Goal: Task Accomplishment & Management: Use online tool/utility

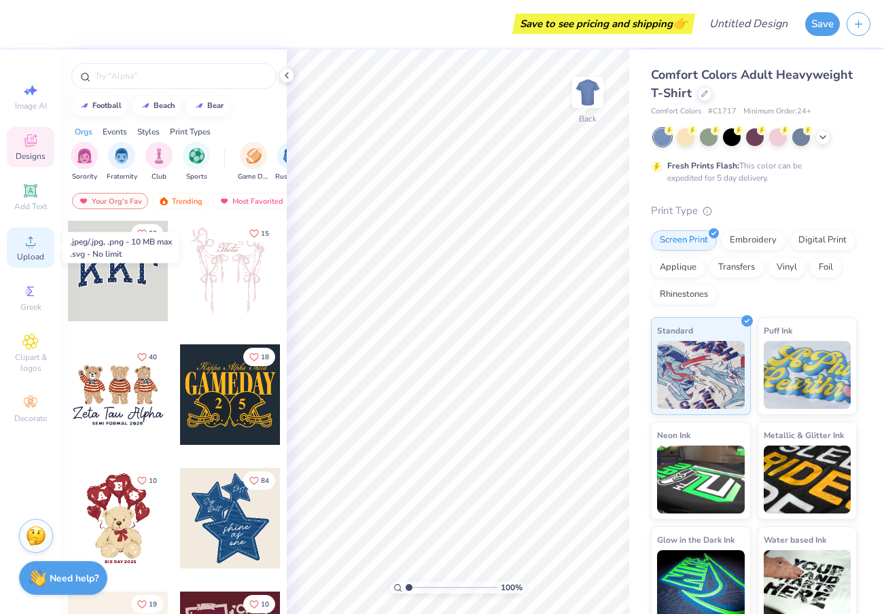
click at [33, 246] on circle at bounding box center [30, 245] width 7 height 7
click at [47, 92] on div "Image AI" at bounding box center [31, 97] width 48 height 40
select select "4"
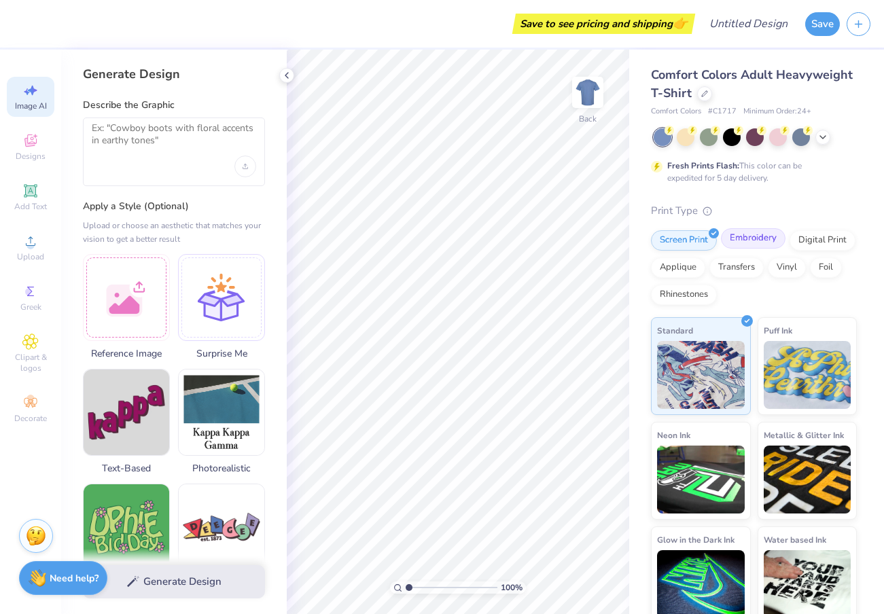
click at [744, 241] on div "Embroidery" at bounding box center [753, 238] width 65 height 20
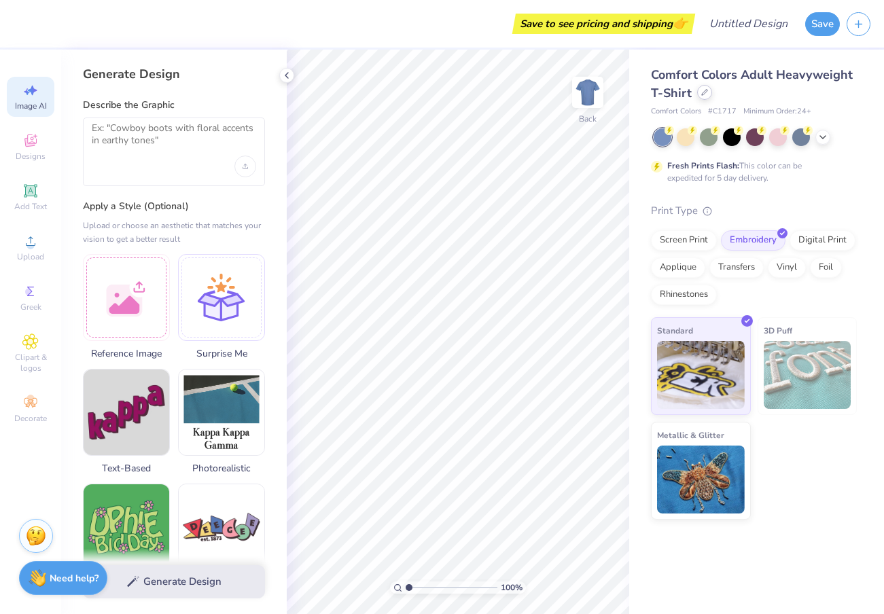
click at [702, 94] on icon at bounding box center [704, 92] width 7 height 7
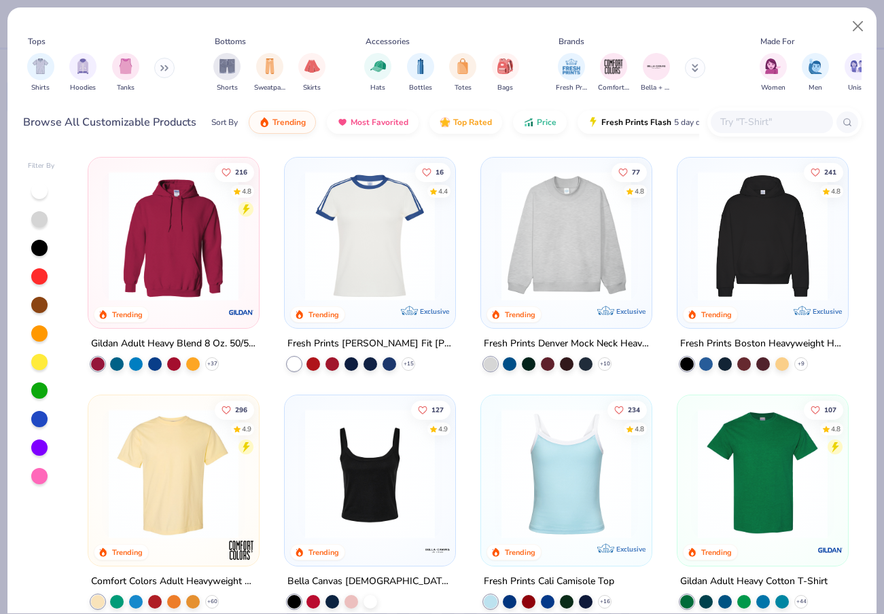
click at [574, 255] on img at bounding box center [566, 236] width 143 height 130
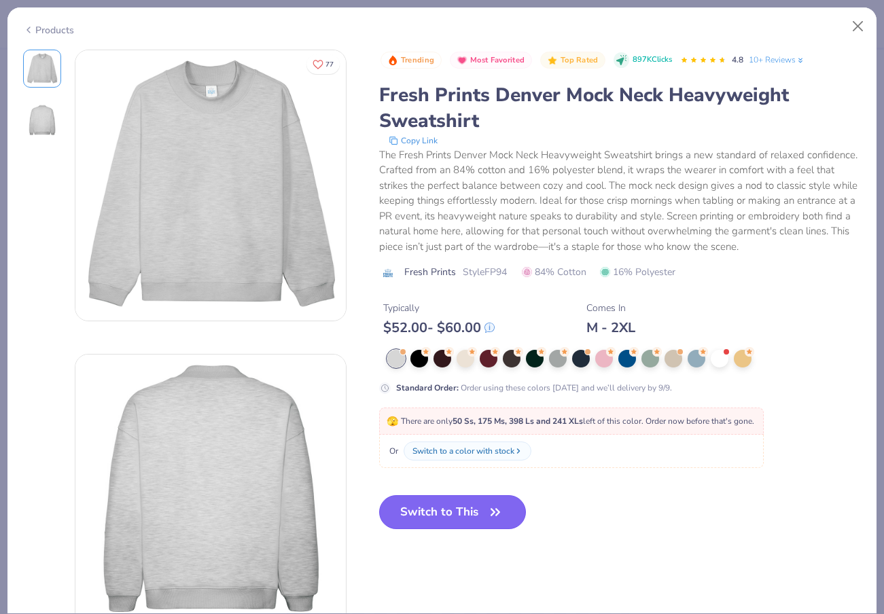
click at [467, 519] on button "Switch to This" at bounding box center [452, 512] width 147 height 34
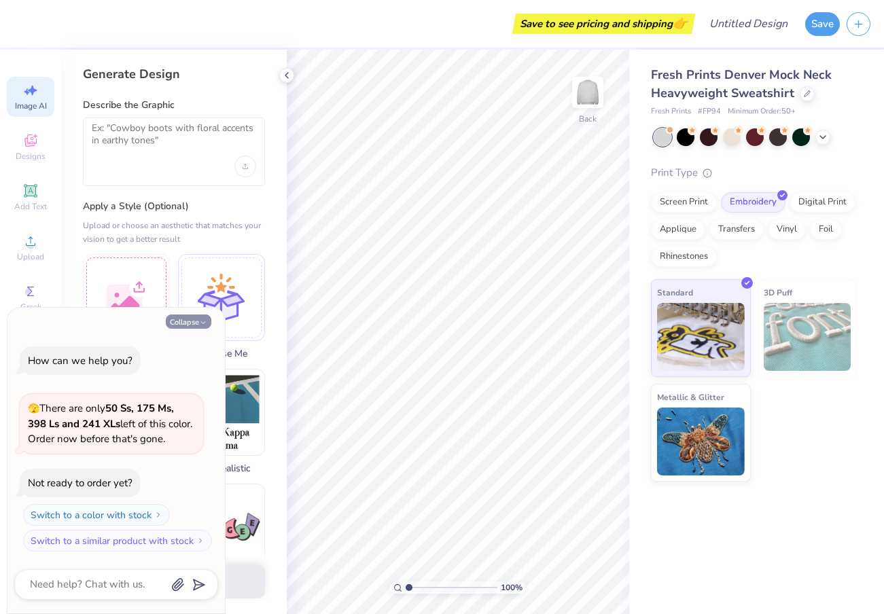
click at [197, 324] on button "Collapse" at bounding box center [189, 322] width 46 height 14
type textarea "x"
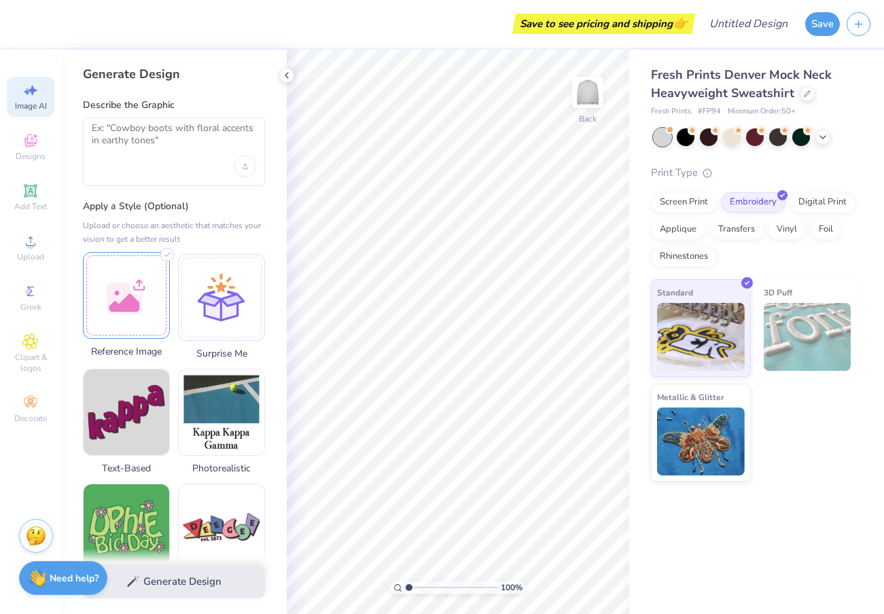
click at [147, 313] on div at bounding box center [126, 295] width 87 height 87
click at [163, 578] on div "Generate Design" at bounding box center [174, 582] width 226 height 66
click at [194, 579] on div "Generate Design" at bounding box center [174, 582] width 226 height 66
click at [130, 285] on img at bounding box center [127, 296] width 86 height 86
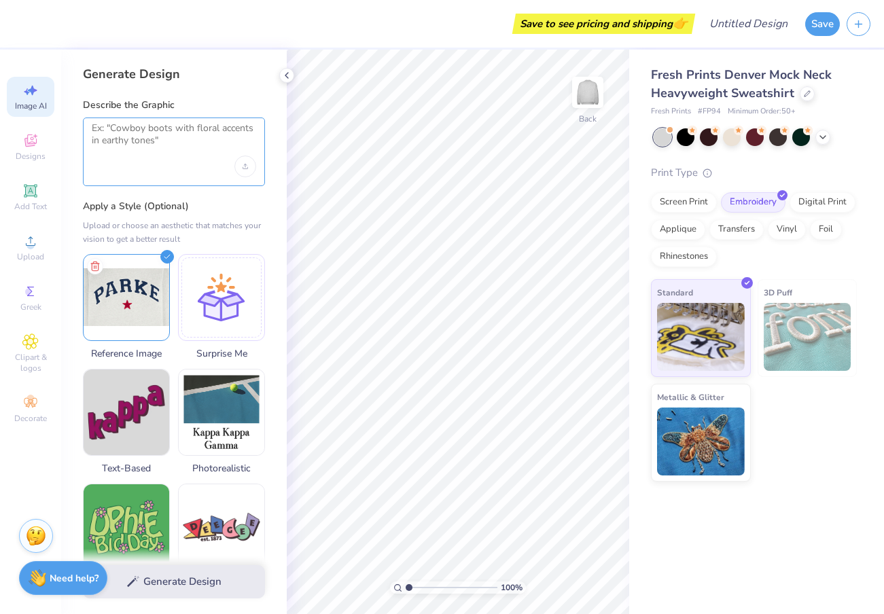
click at [154, 147] on textarea at bounding box center [174, 139] width 164 height 34
click at [132, 586] on div "Generate Design" at bounding box center [174, 582] width 226 height 66
click at [120, 266] on img at bounding box center [127, 296] width 86 height 86
click at [179, 159] on div at bounding box center [174, 152] width 182 height 69
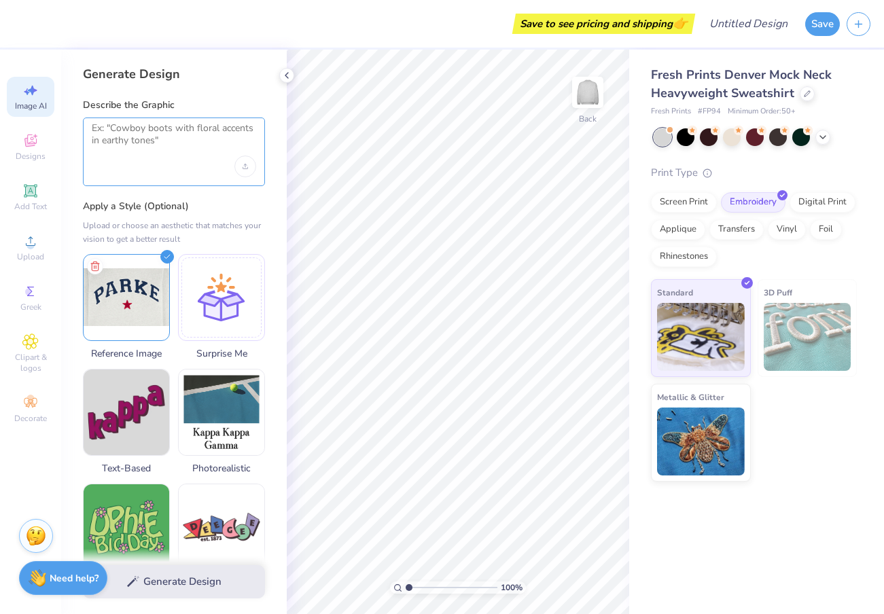
click at [162, 137] on textarea at bounding box center [174, 139] width 164 height 34
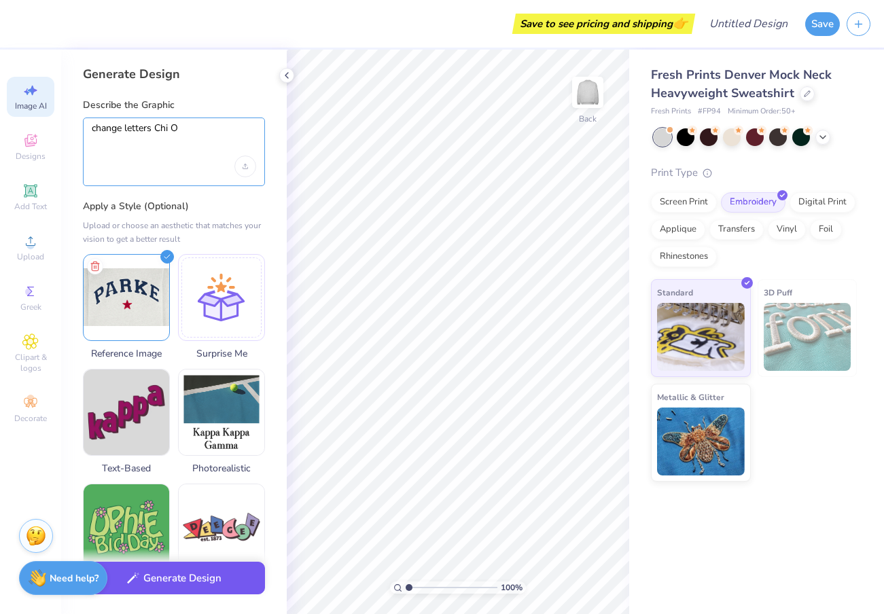
type textarea "change letters Chi O"
click at [186, 590] on button "Generate Design" at bounding box center [174, 578] width 182 height 33
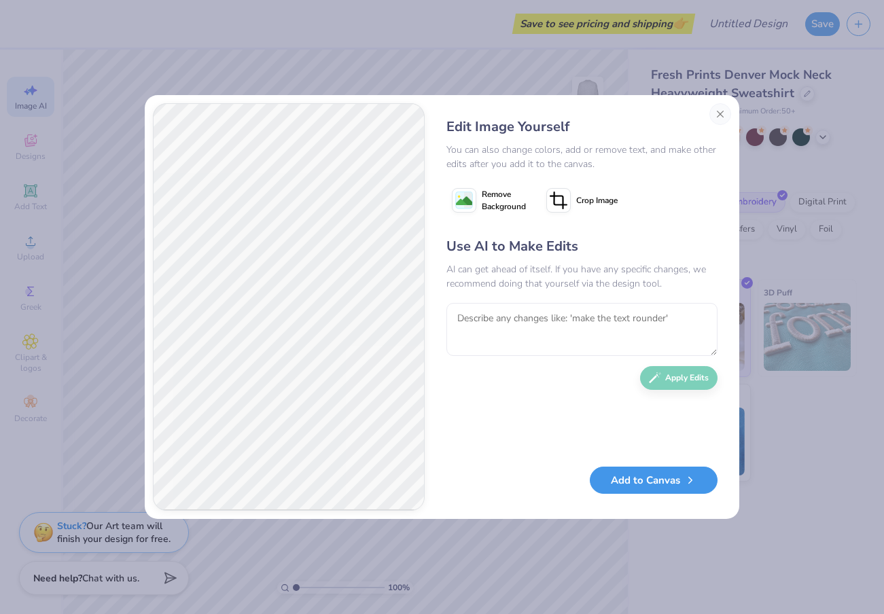
click at [686, 470] on button "Add to Canvas" at bounding box center [654, 481] width 128 height 28
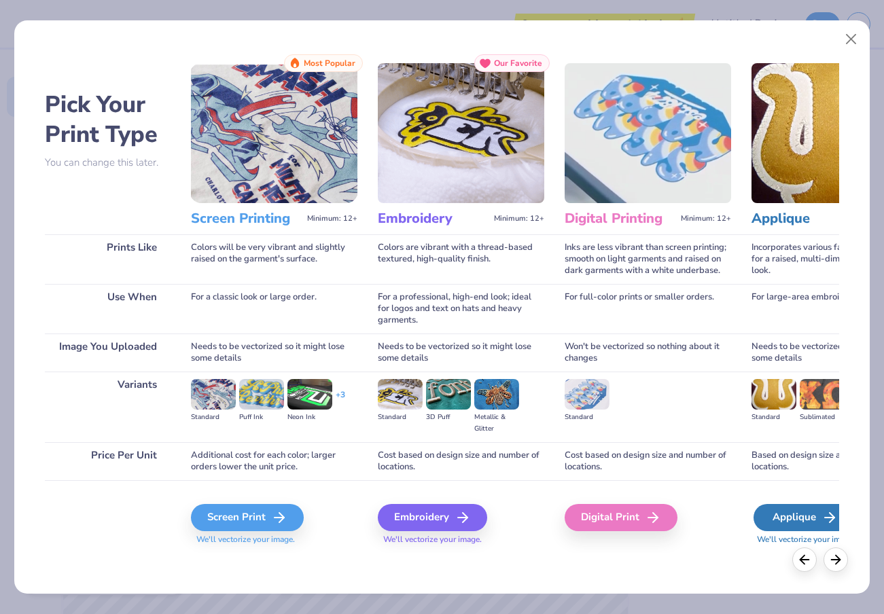
click at [792, 524] on div "Applique" at bounding box center [804, 517] width 100 height 27
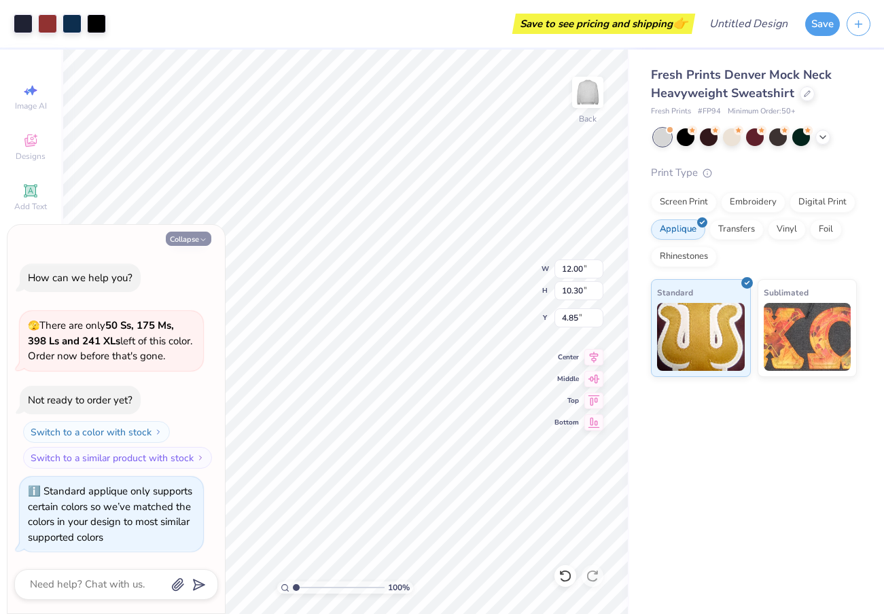
click at [186, 232] on button "Collapse" at bounding box center [189, 239] width 46 height 14
type textarea "x"
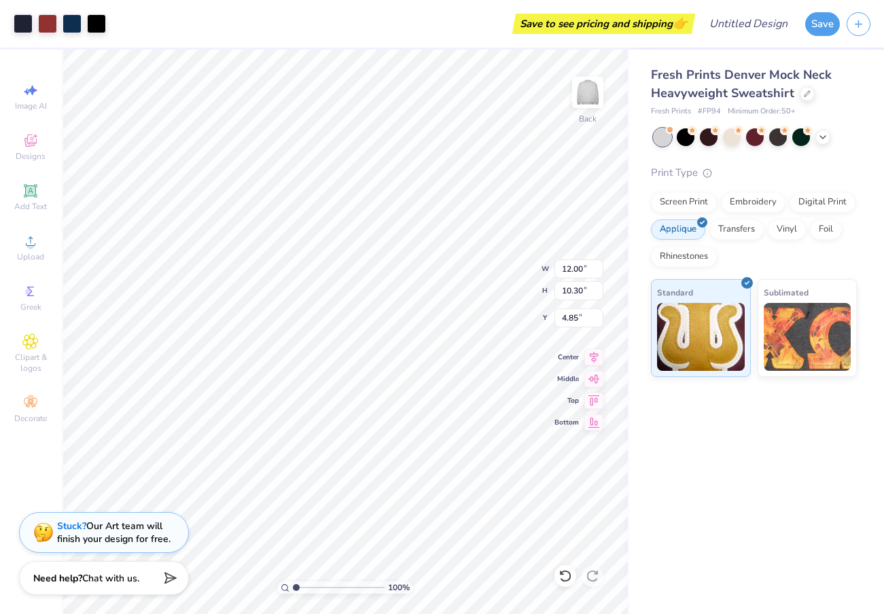
type input "3.00"
click at [822, 137] on icon at bounding box center [823, 135] width 11 height 11
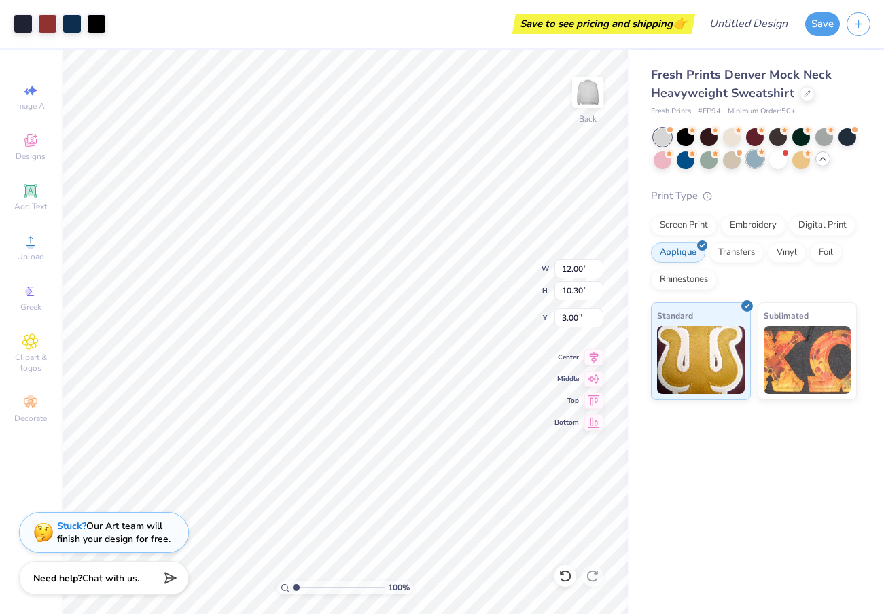
click at [755, 160] on div at bounding box center [755, 159] width 18 height 18
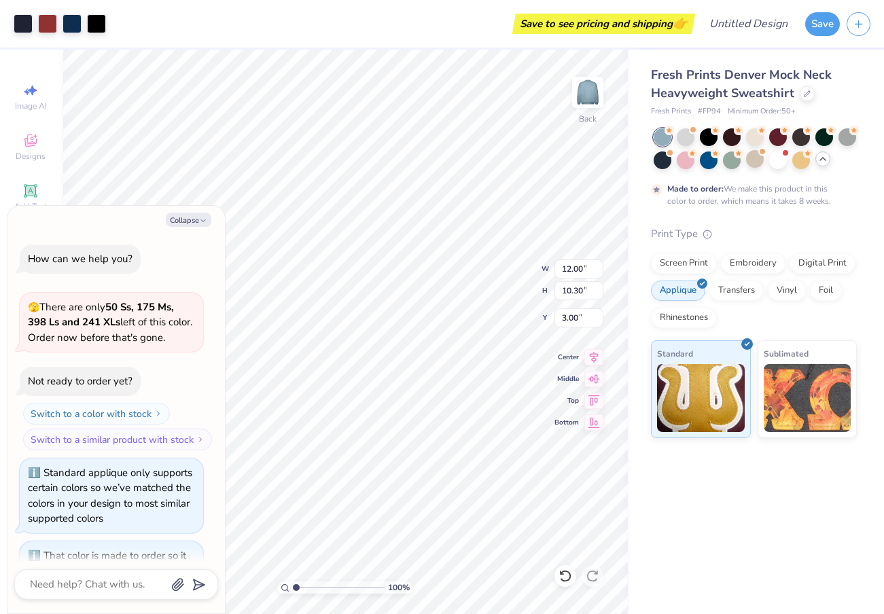
scroll to position [94, 0]
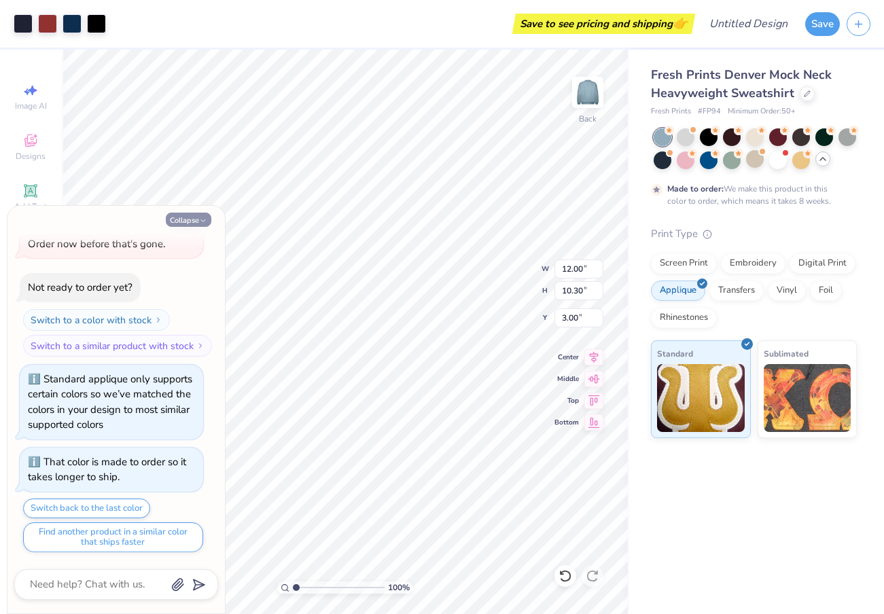
click at [196, 217] on button "Collapse" at bounding box center [189, 220] width 46 height 14
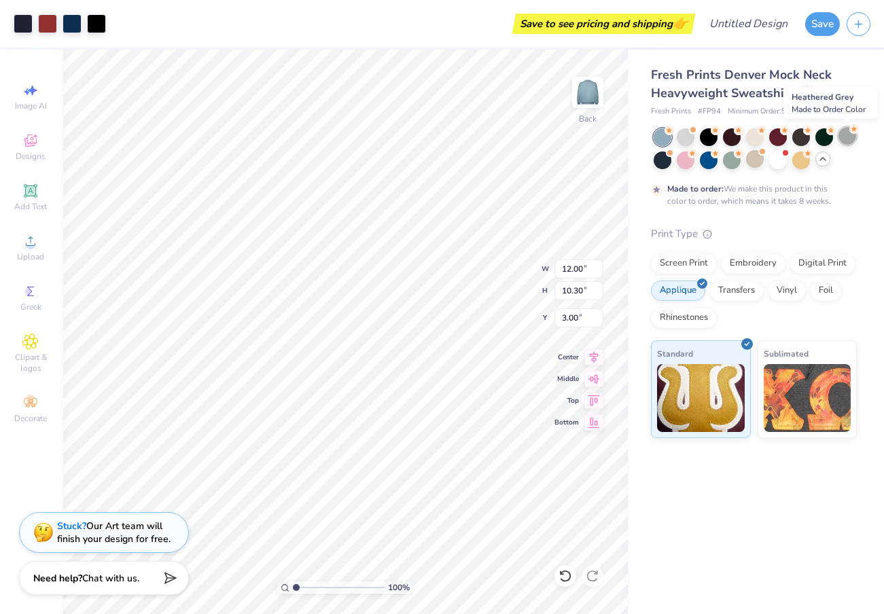
click at [848, 133] on div at bounding box center [848, 136] width 18 height 18
click at [679, 136] on div at bounding box center [686, 136] width 18 height 18
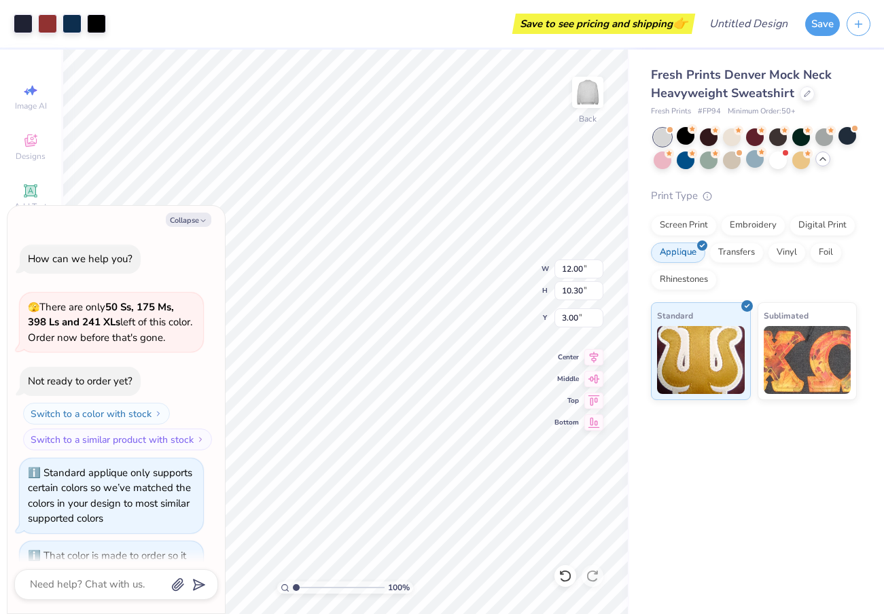
scroll to position [338, 0]
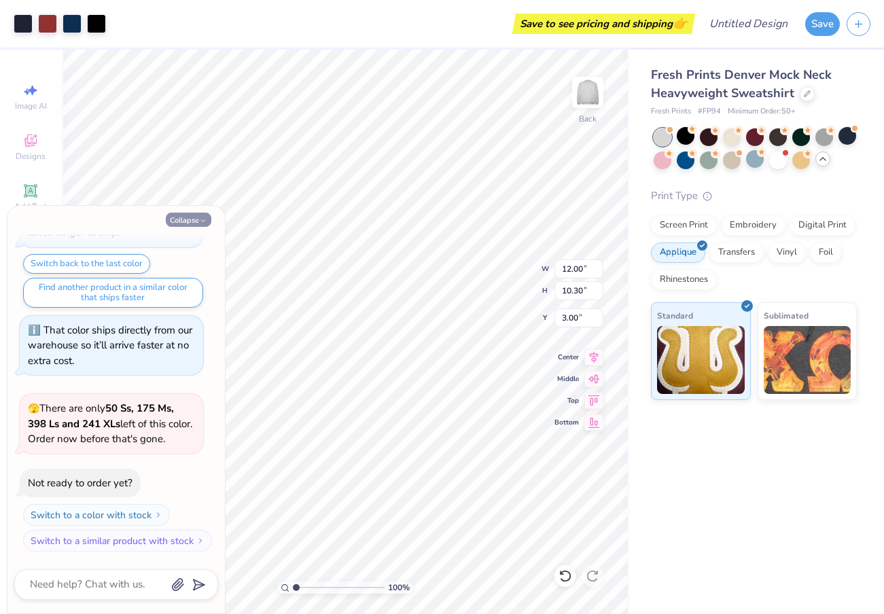
click at [181, 223] on button "Collapse" at bounding box center [189, 220] width 46 height 14
type textarea "x"
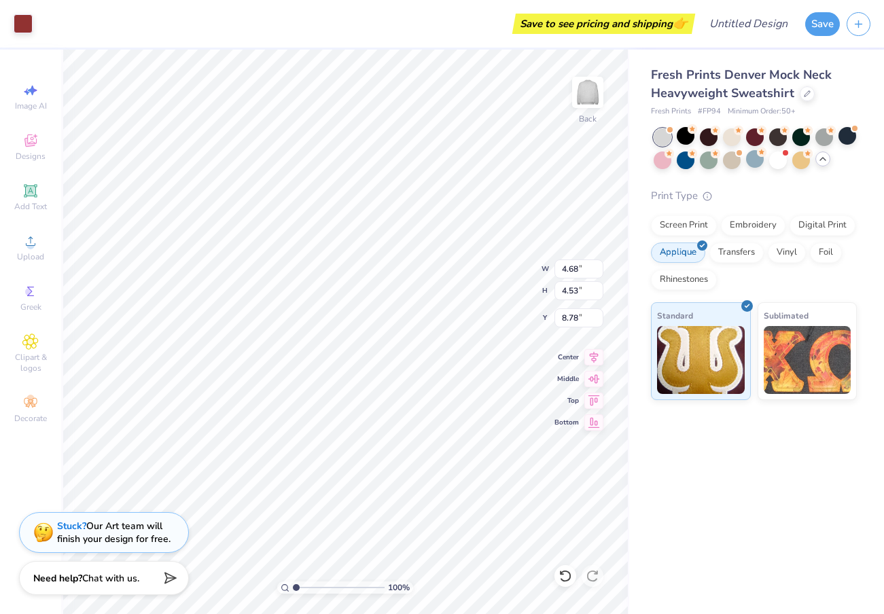
type input "2.77"
type input "2.67"
type input "8.66"
type input "10.83"
type input "7.53"
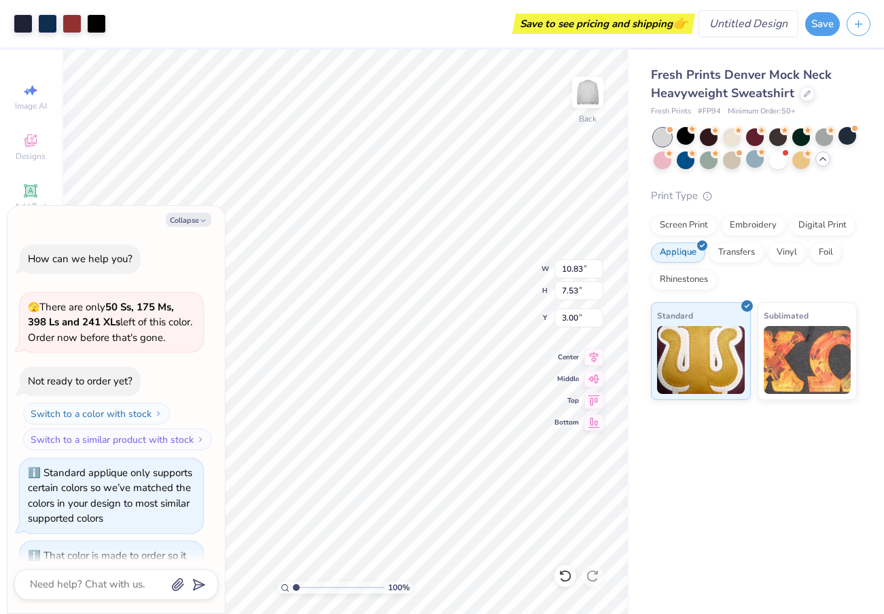
scroll to position [451, 0]
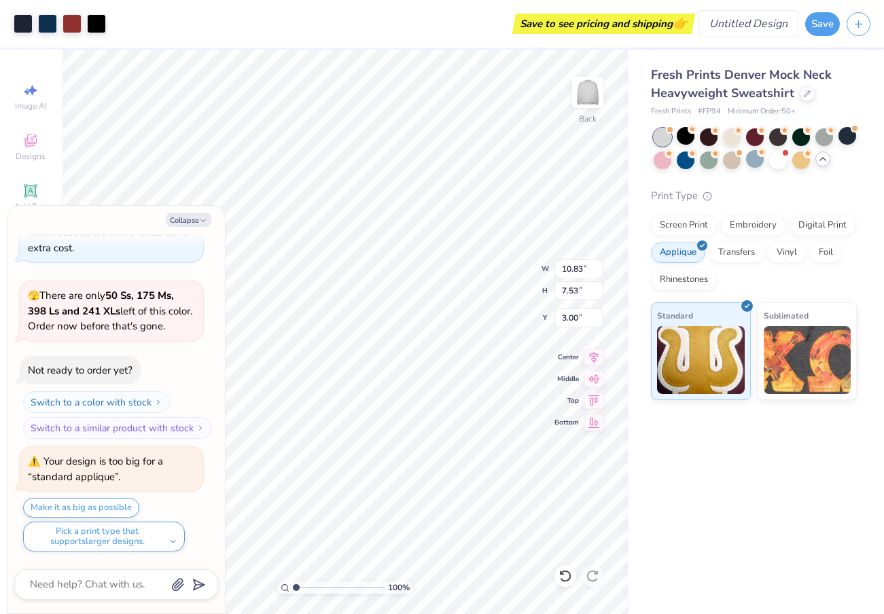
type textarea "x"
type input "11.49"
type input "7.98"
type input "2.55"
type textarea "x"
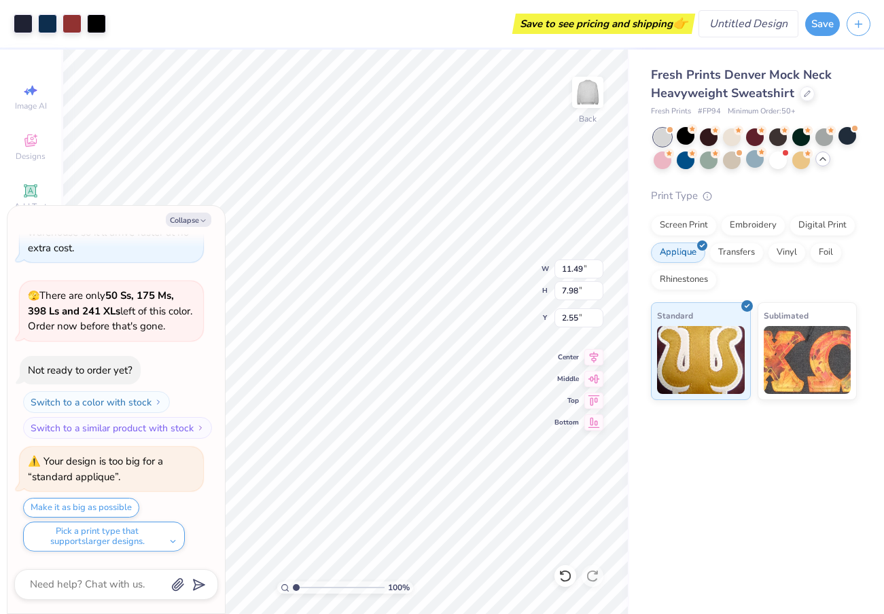
type input "3.00"
type textarea "x"
type input "2.05"
type input "1.98"
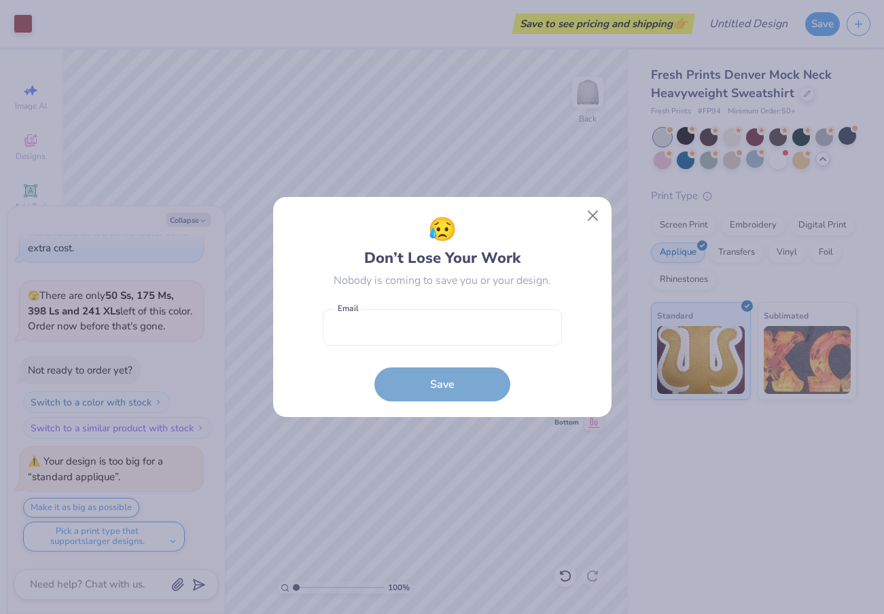
click at [355, 355] on body "Art colors Save to see pricing and shipping 👉 Design Title Save Image AI Design…" at bounding box center [442, 307] width 884 height 614
type textarea "x"
type input "8.41"
click at [595, 209] on button "Close" at bounding box center [593, 216] width 26 height 26
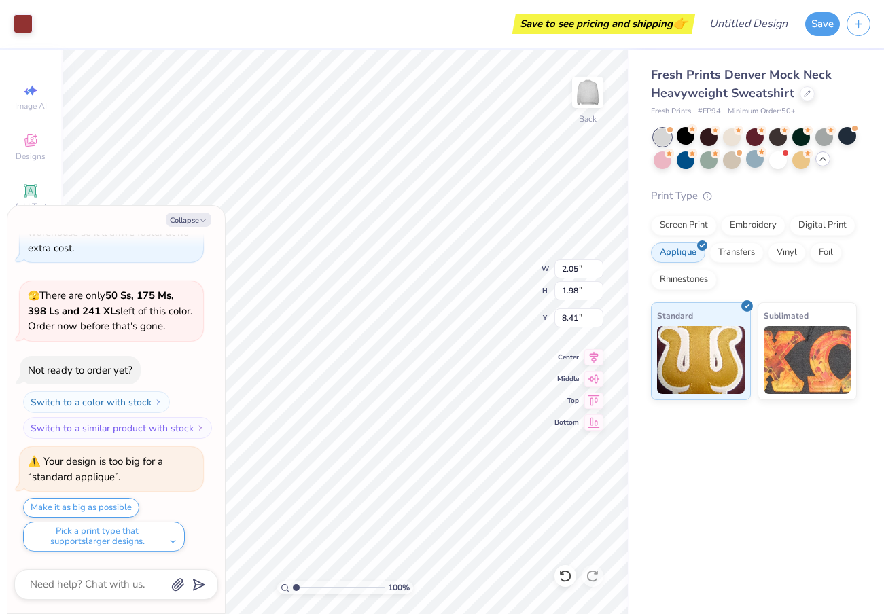
type textarea "x"
type input "8.45"
type textarea "x"
type input "8.47"
click at [190, 225] on button "Collapse" at bounding box center [189, 220] width 46 height 14
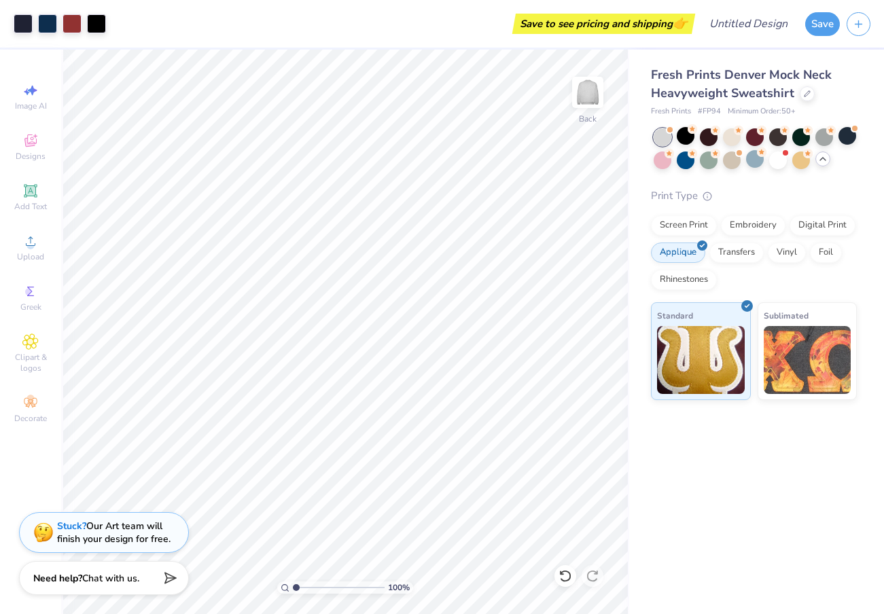
click at [828, 158] on div at bounding box center [823, 159] width 15 height 15
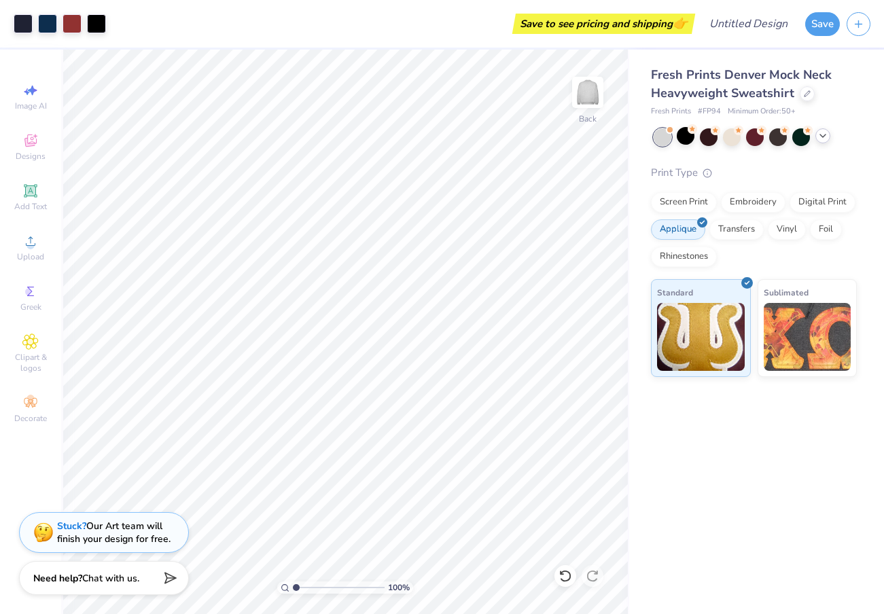
click at [826, 140] on icon at bounding box center [823, 135] width 11 height 11
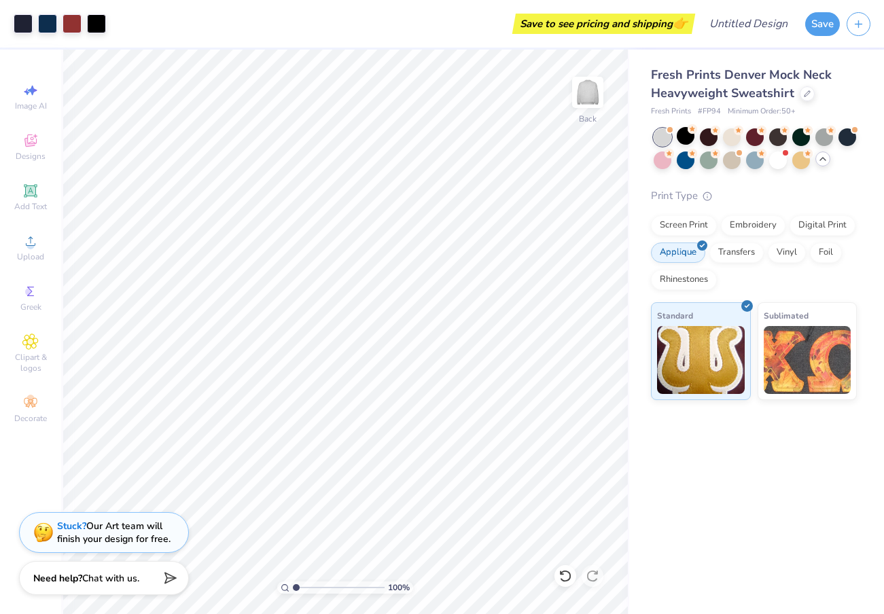
click at [833, 163] on div at bounding box center [755, 148] width 203 height 41
click at [746, 161] on div at bounding box center [755, 159] width 18 height 18
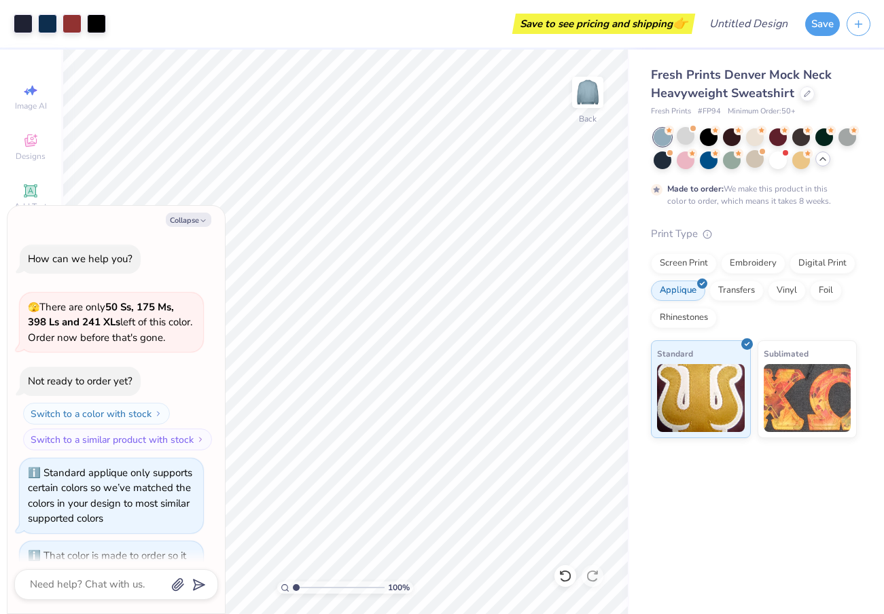
scroll to position [564, 0]
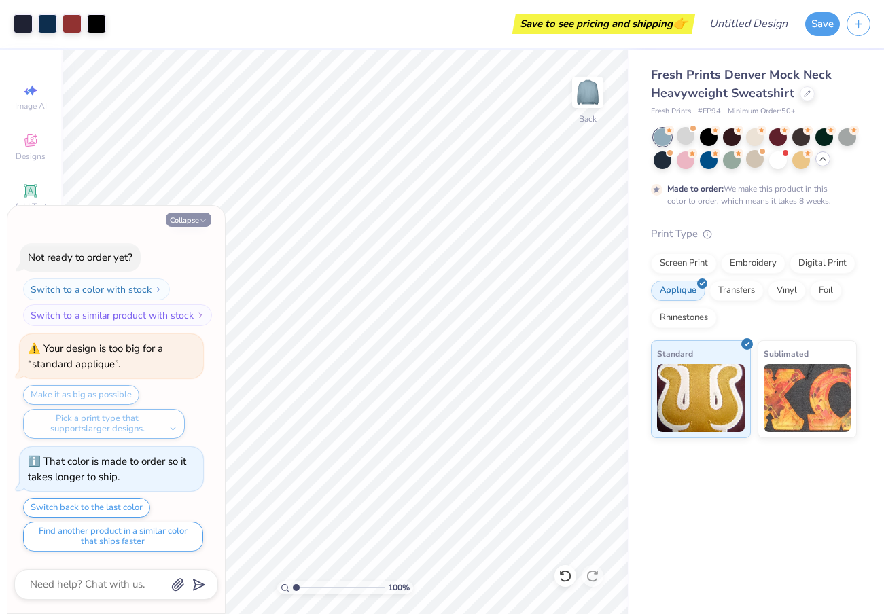
click at [184, 214] on button "Collapse" at bounding box center [189, 220] width 46 height 14
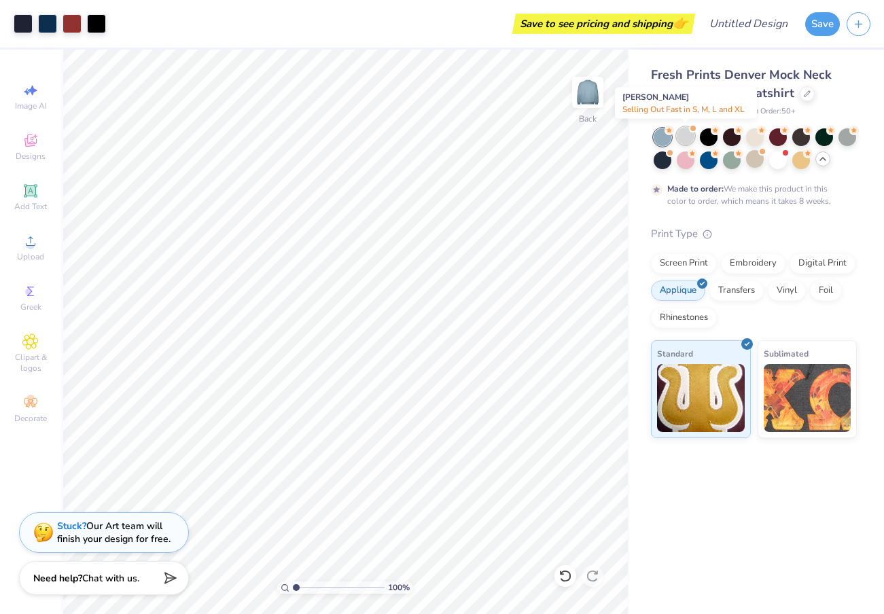
click at [685, 138] on div at bounding box center [686, 136] width 18 height 18
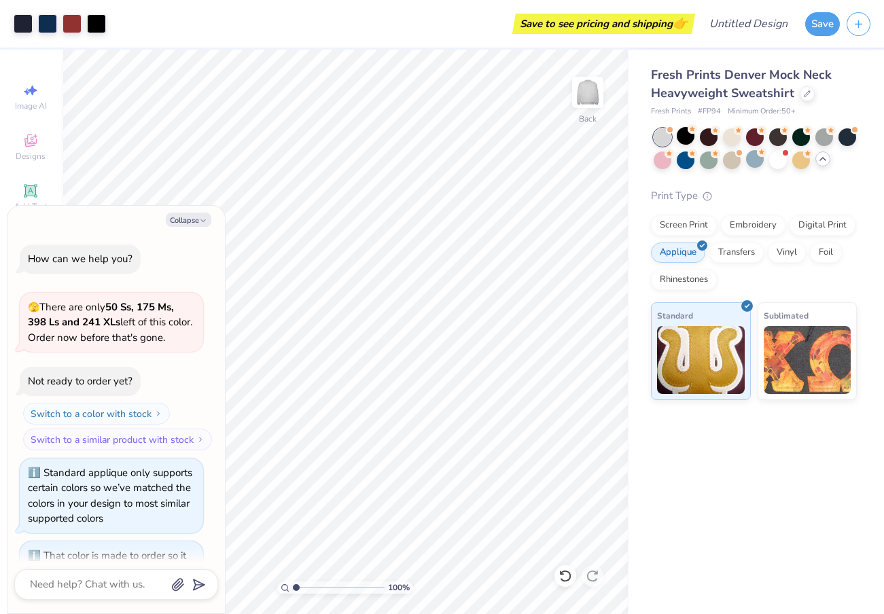
scroll to position [808, 0]
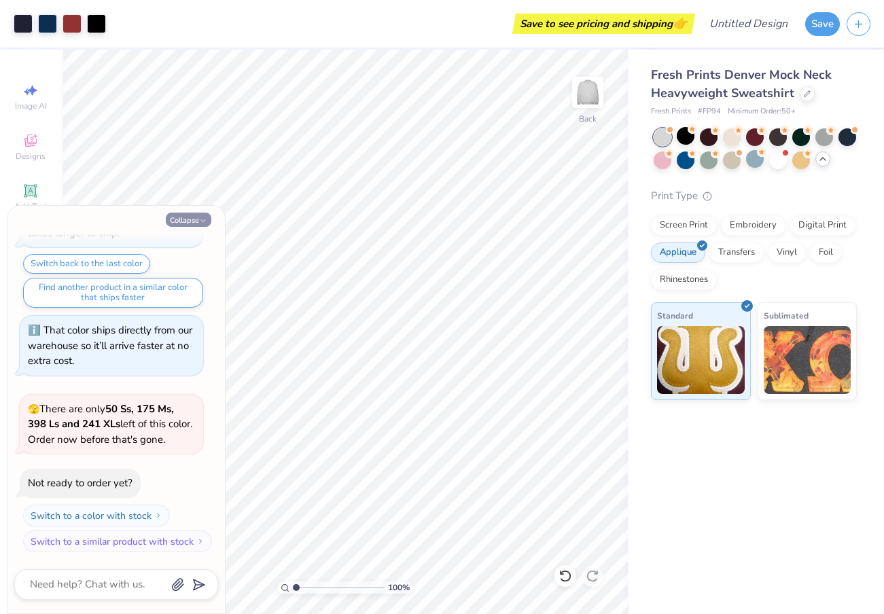
click at [194, 226] on button "Collapse" at bounding box center [189, 220] width 46 height 14
type textarea "x"
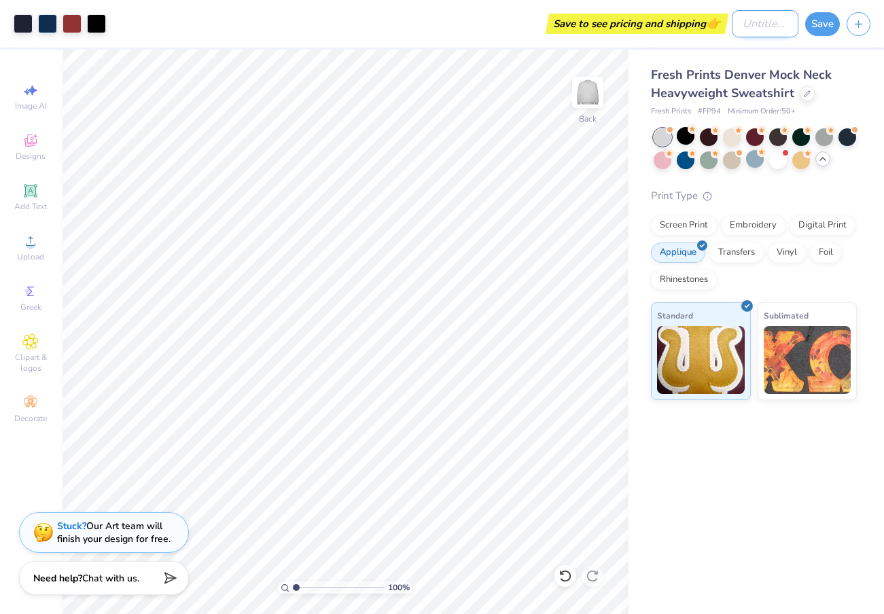
click at [765, 22] on input "Design Title" at bounding box center [765, 23] width 67 height 27
type input "[PERSON_NAME]"
click at [837, 27] on button "Save" at bounding box center [822, 22] width 35 height 24
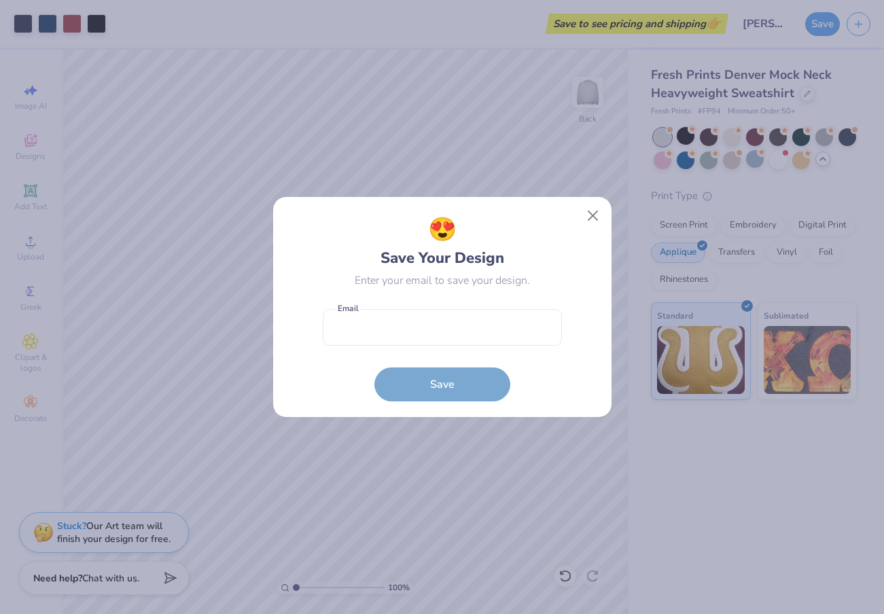
click at [439, 348] on form "Email is a required field Email Save" at bounding box center [442, 352] width 239 height 100
click at [425, 330] on input "email" at bounding box center [442, 327] width 239 height 37
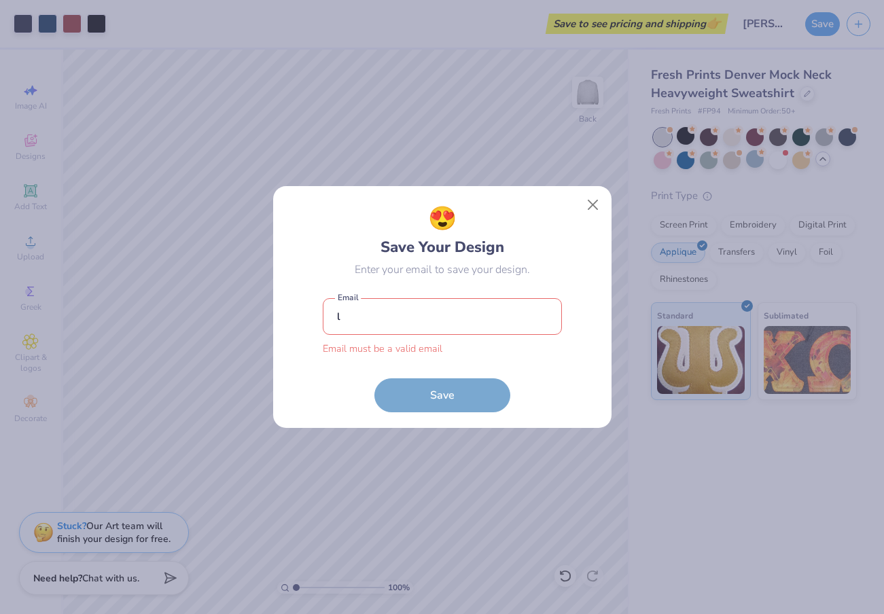
type input "langleyannef@gmail.com"
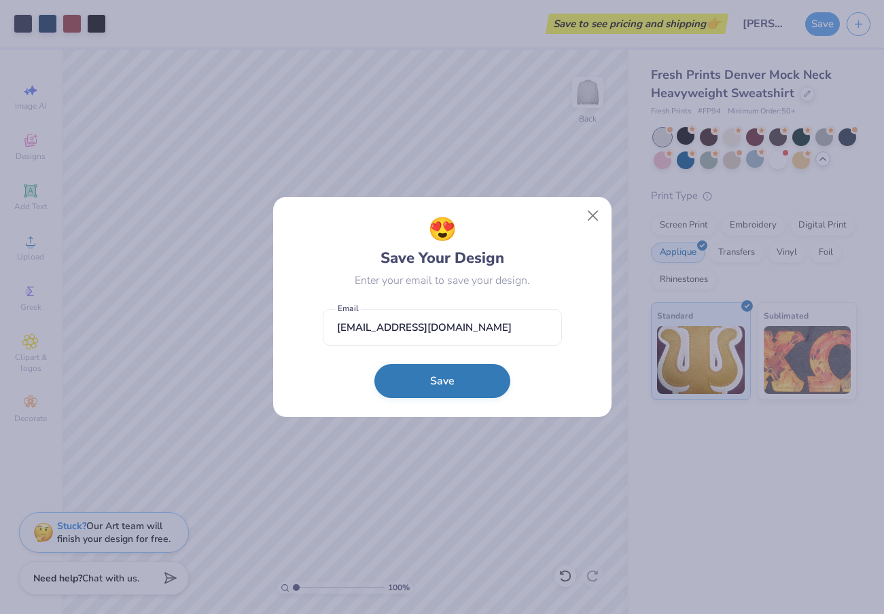
click at [459, 389] on button "Save" at bounding box center [442, 381] width 136 height 34
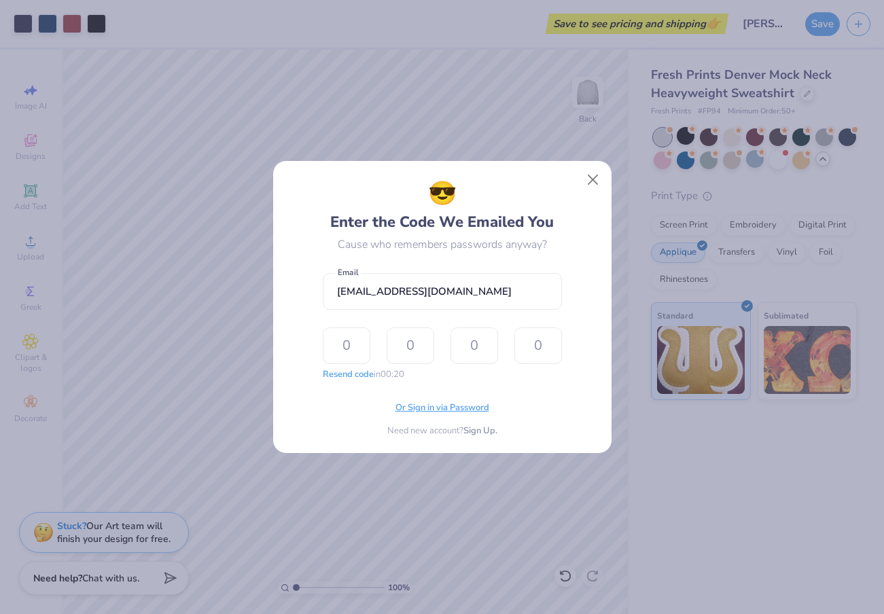
click at [434, 407] on span "Or Sign in via Password" at bounding box center [443, 409] width 94 height 14
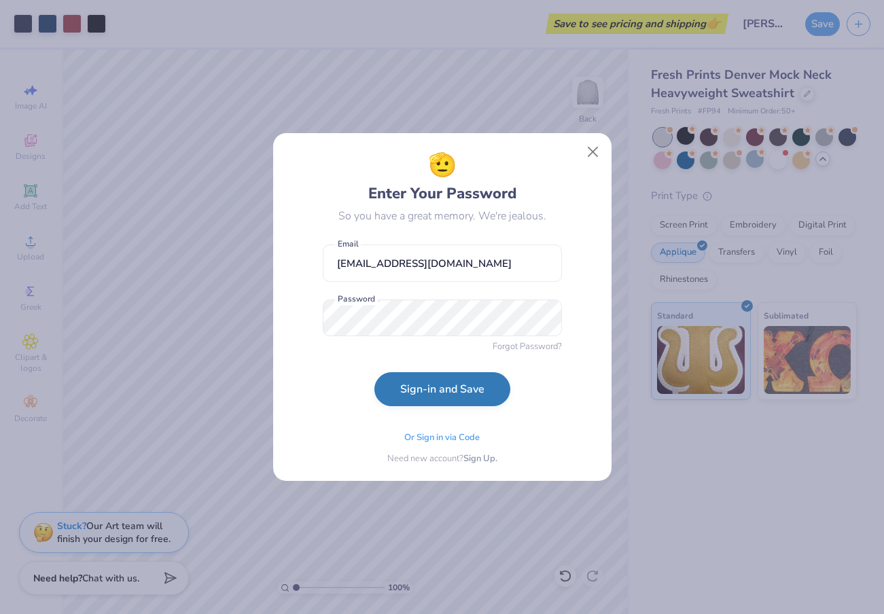
click at [428, 404] on button "Sign-in and Save" at bounding box center [442, 389] width 136 height 34
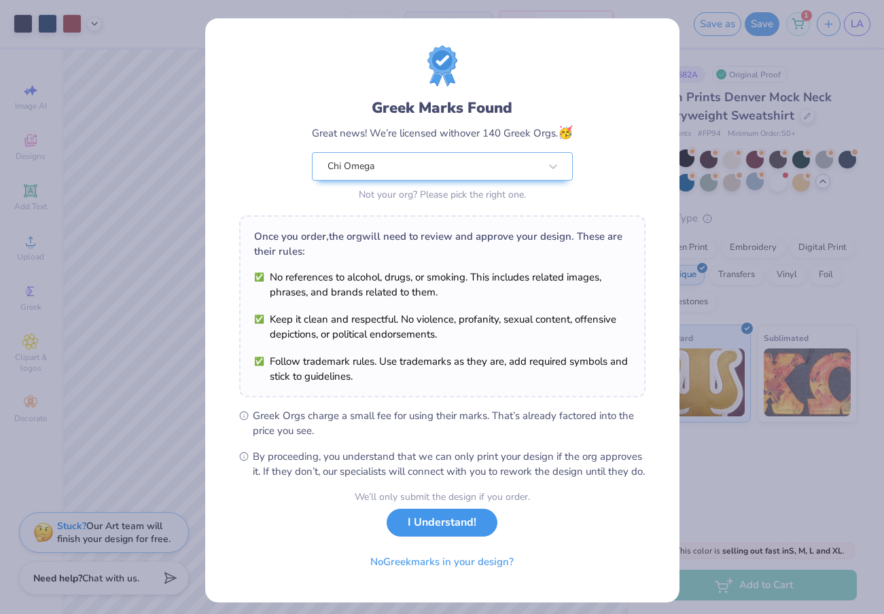
click at [423, 534] on button "I Understand!" at bounding box center [442, 523] width 111 height 28
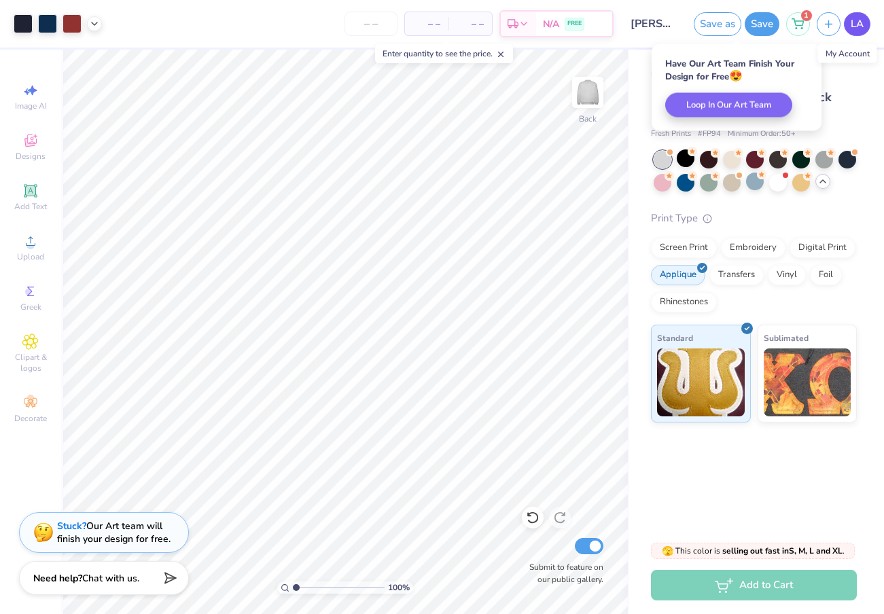
click at [861, 24] on span "LA" at bounding box center [857, 24] width 13 height 16
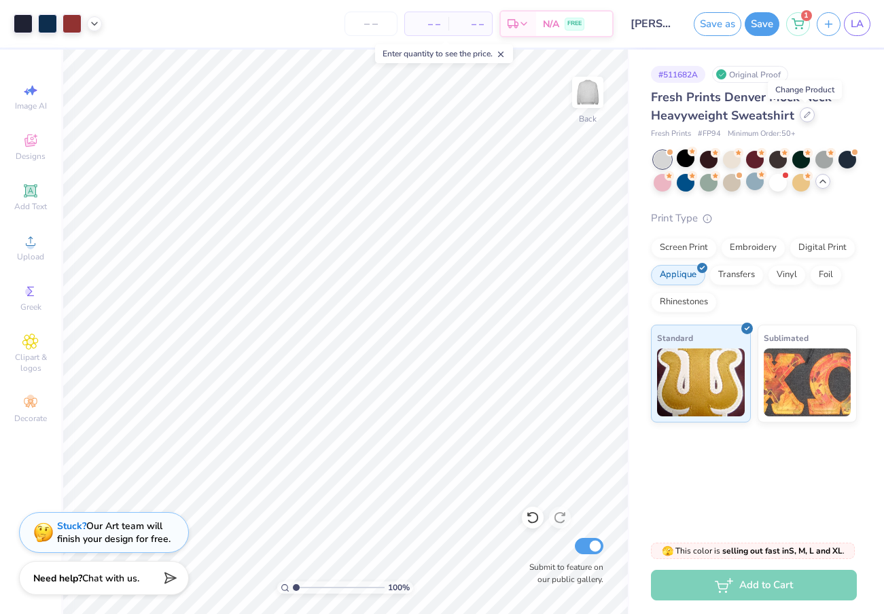
click at [805, 116] on icon at bounding box center [807, 114] width 5 height 5
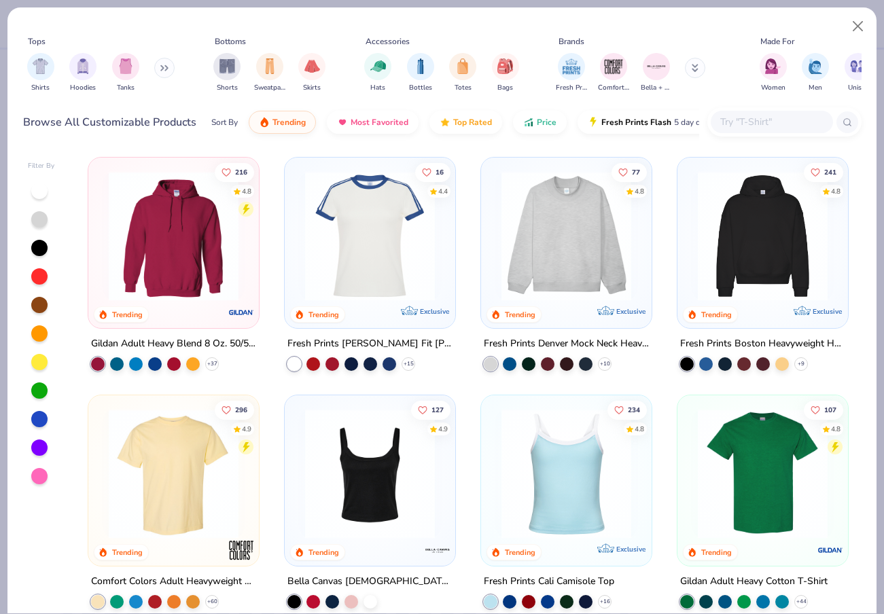
click at [241, 69] on div "Shorts Sweatpants Skirts" at bounding box center [269, 73] width 120 height 50
click at [229, 68] on img "filter for Shorts" at bounding box center [228, 65] width 16 height 16
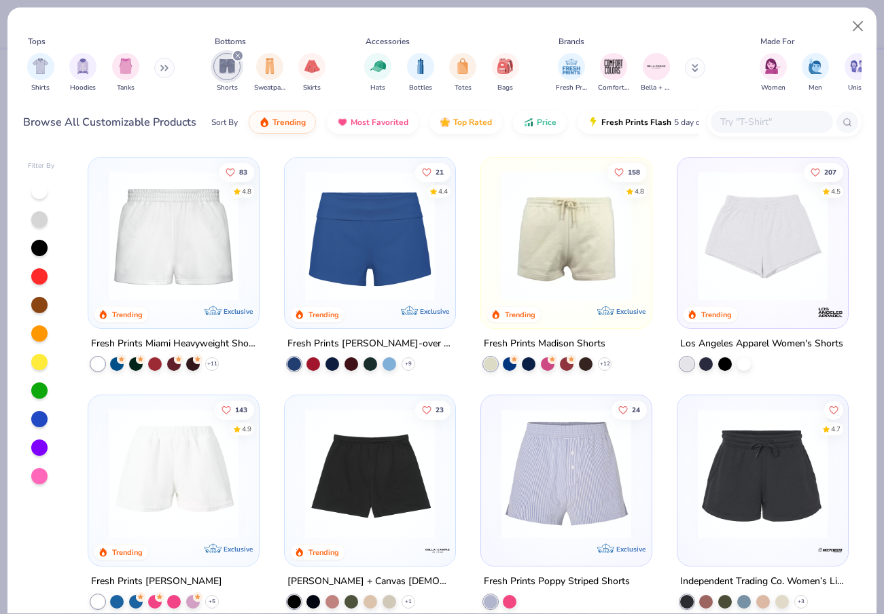
click at [200, 268] on img at bounding box center [173, 236] width 143 height 130
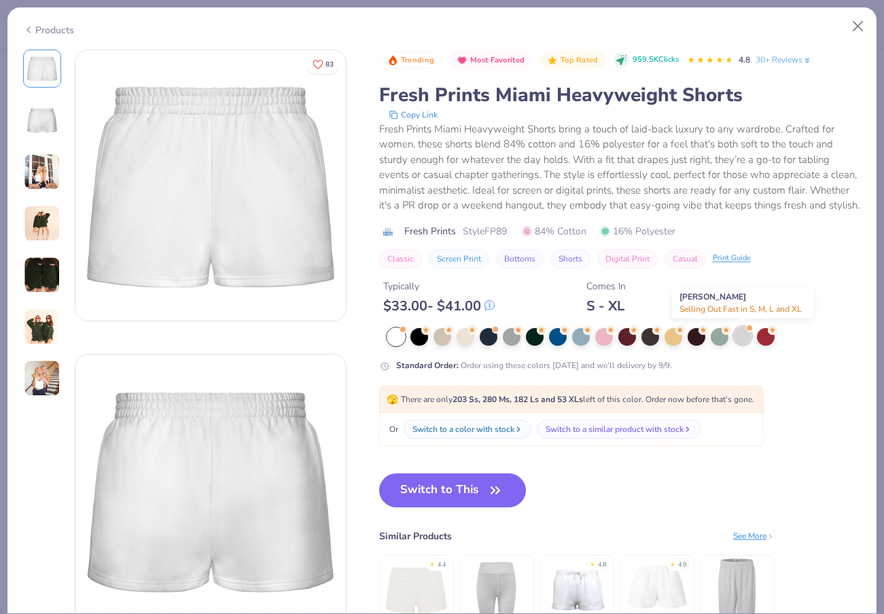
click at [737, 345] on div at bounding box center [743, 336] width 18 height 18
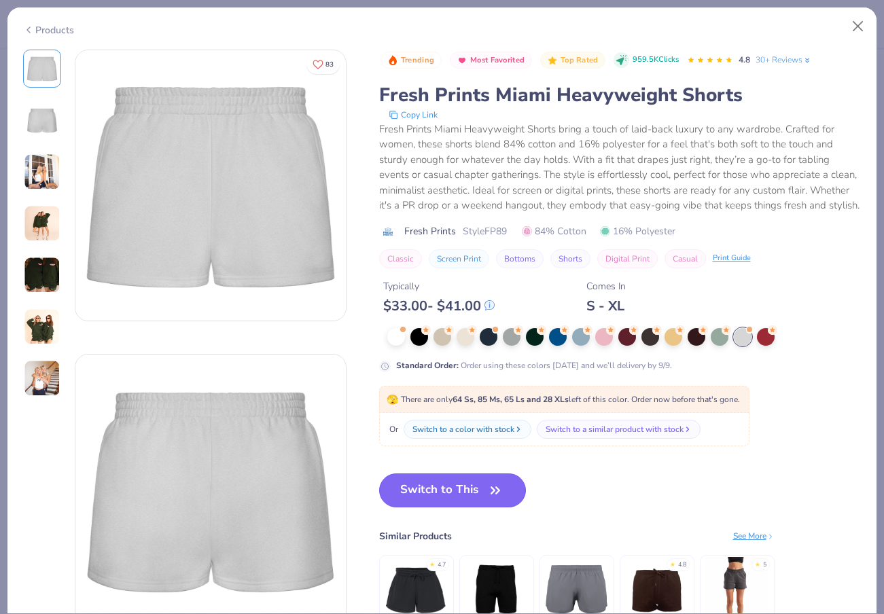
click at [488, 489] on icon "button" at bounding box center [495, 490] width 19 height 19
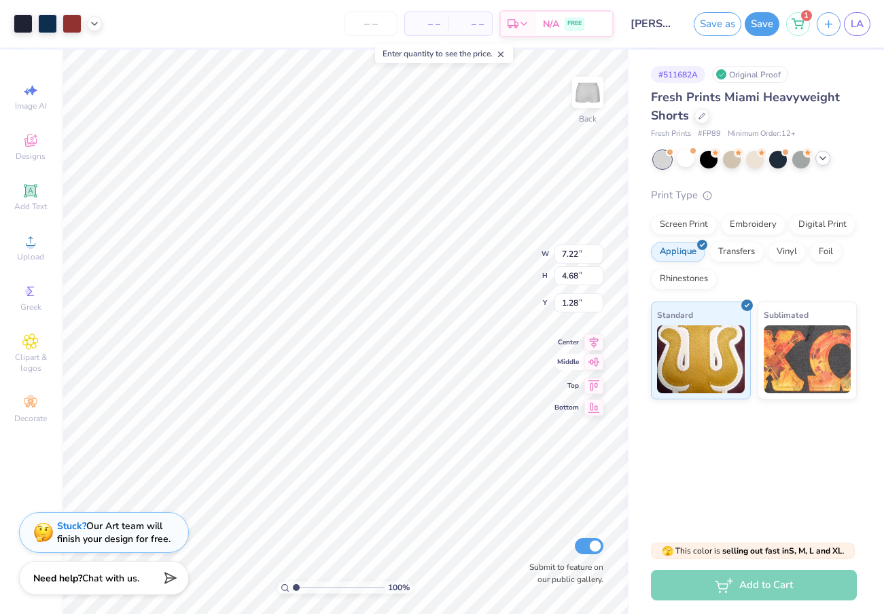
type input "3.50"
type input "2.27"
type input "7.16"
click at [661, 23] on input "[PERSON_NAME]" at bounding box center [654, 23] width 67 height 27
click at [751, 22] on button "Save" at bounding box center [762, 22] width 35 height 24
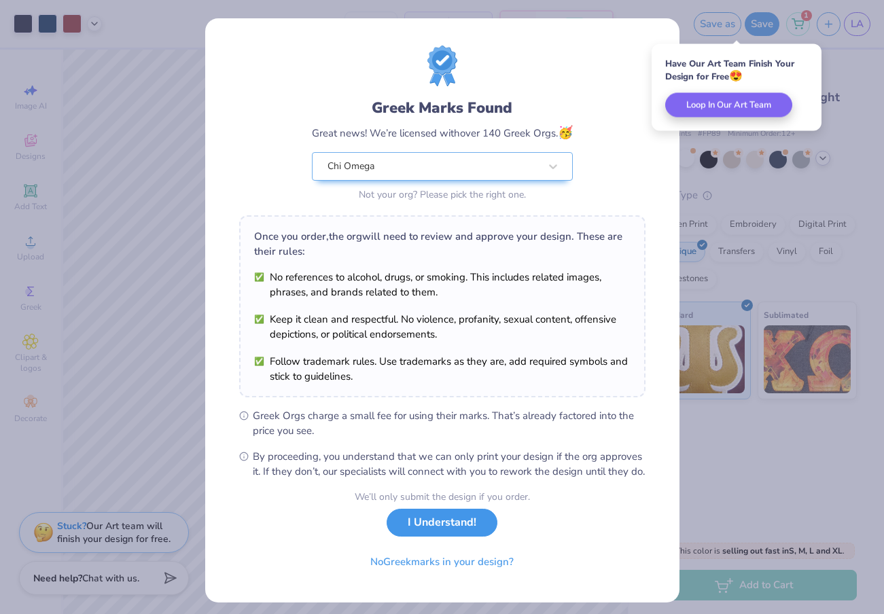
click at [460, 537] on button "I Understand!" at bounding box center [442, 523] width 111 height 28
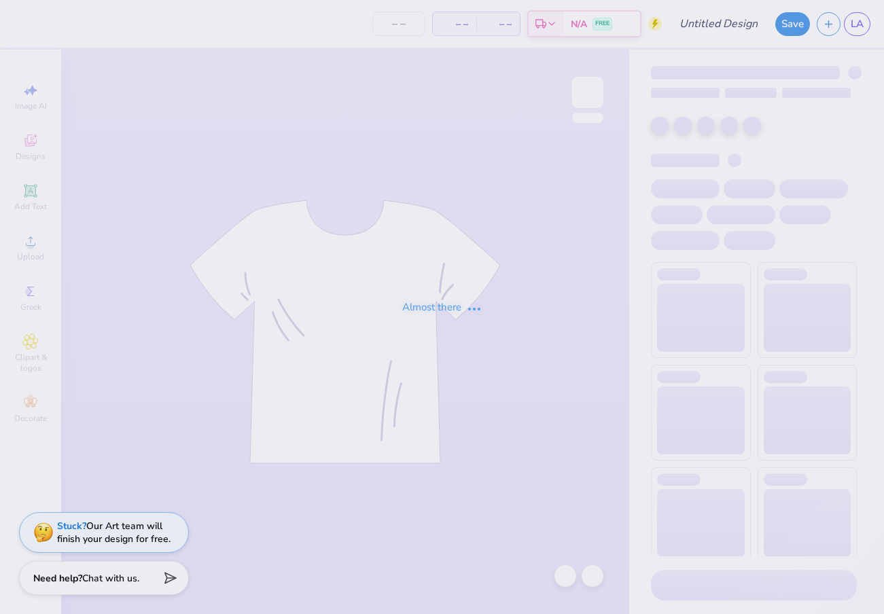
type input "[PERSON_NAME]"
type input "70"
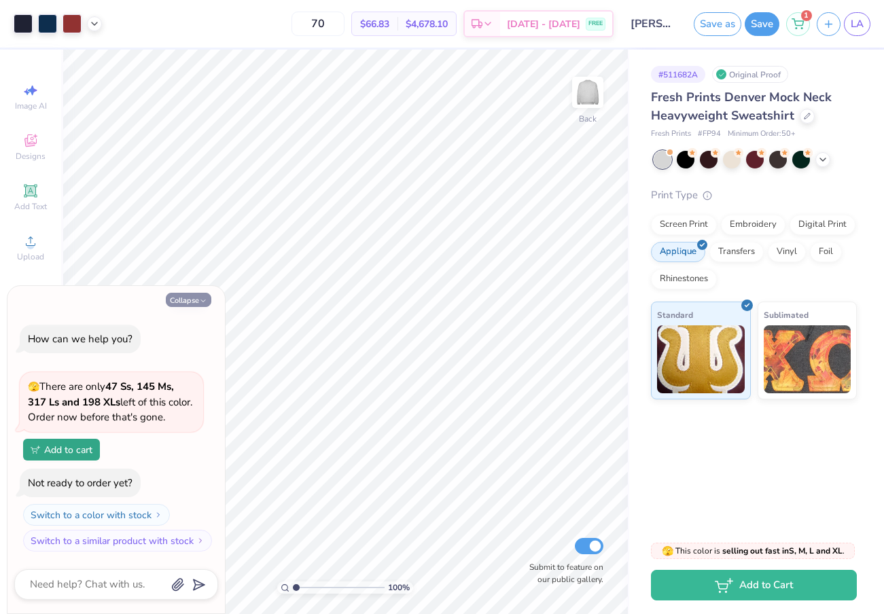
click at [201, 296] on button "Collapse" at bounding box center [189, 300] width 46 height 14
type textarea "x"
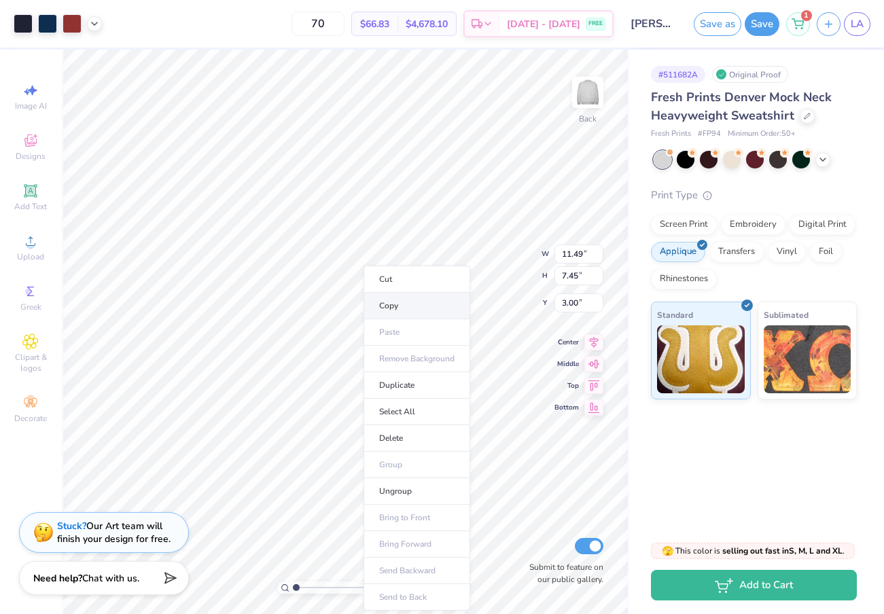
click at [399, 305] on li "Copy" at bounding box center [417, 306] width 107 height 27
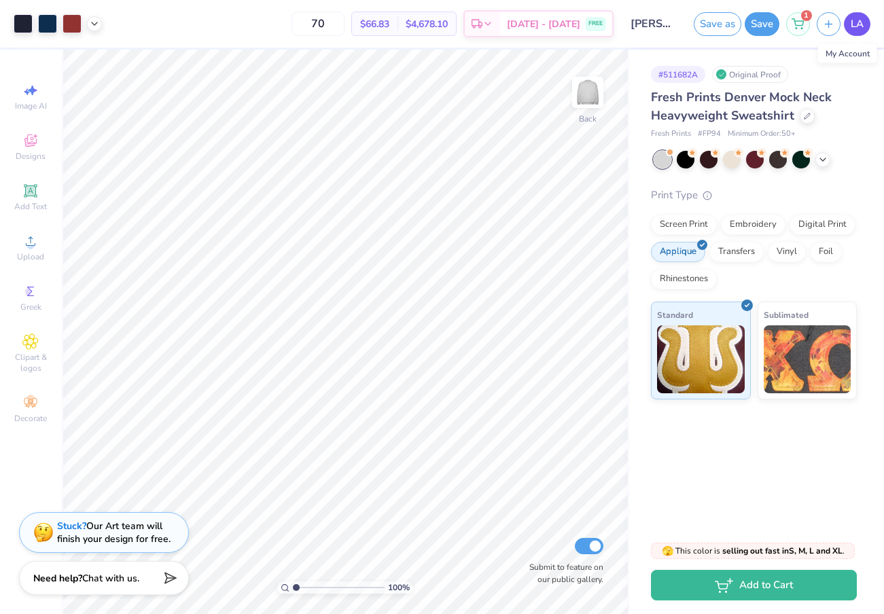
click at [854, 24] on span "LA" at bounding box center [857, 24] width 13 height 16
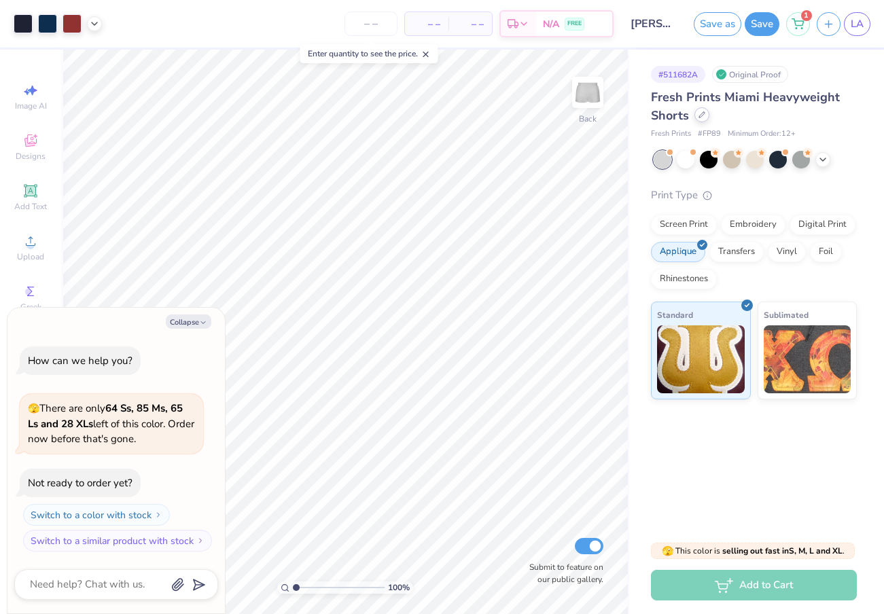
click at [704, 120] on div at bounding box center [702, 114] width 15 height 15
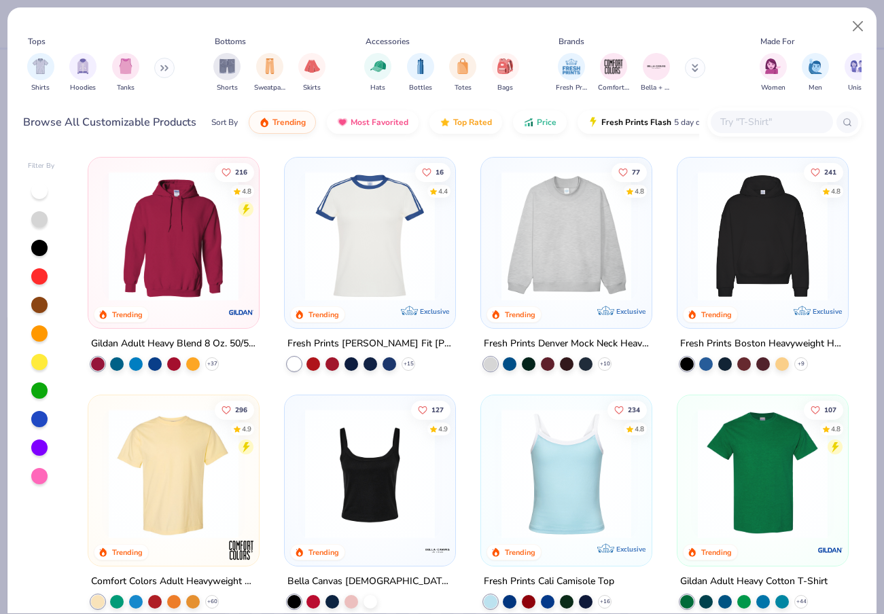
click at [565, 207] on img at bounding box center [566, 236] width 143 height 130
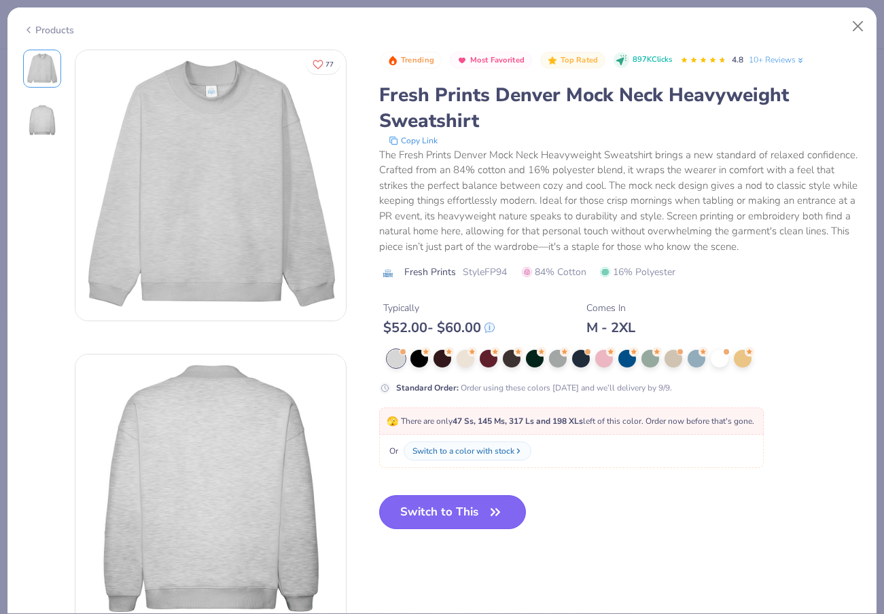
click at [468, 514] on button "Switch to This" at bounding box center [452, 512] width 147 height 34
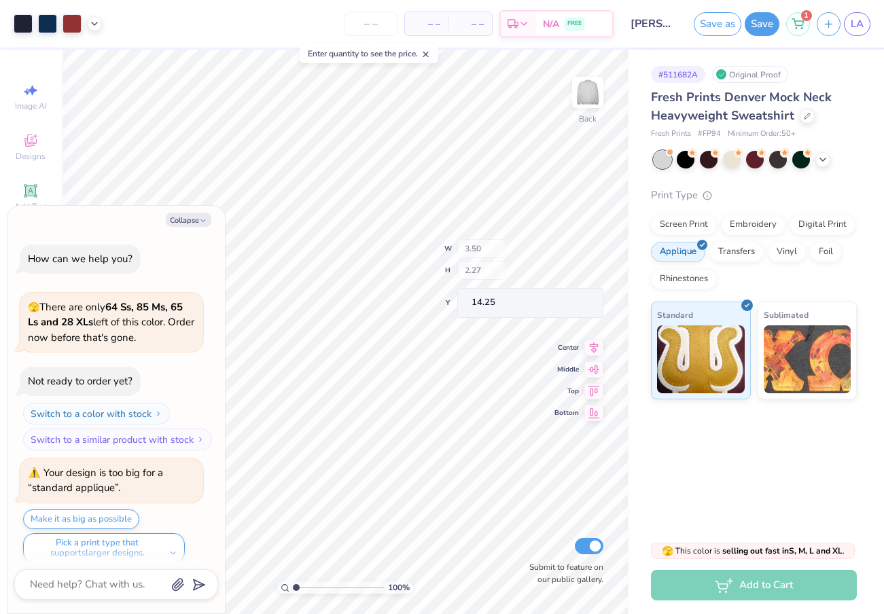
scroll to position [11, 0]
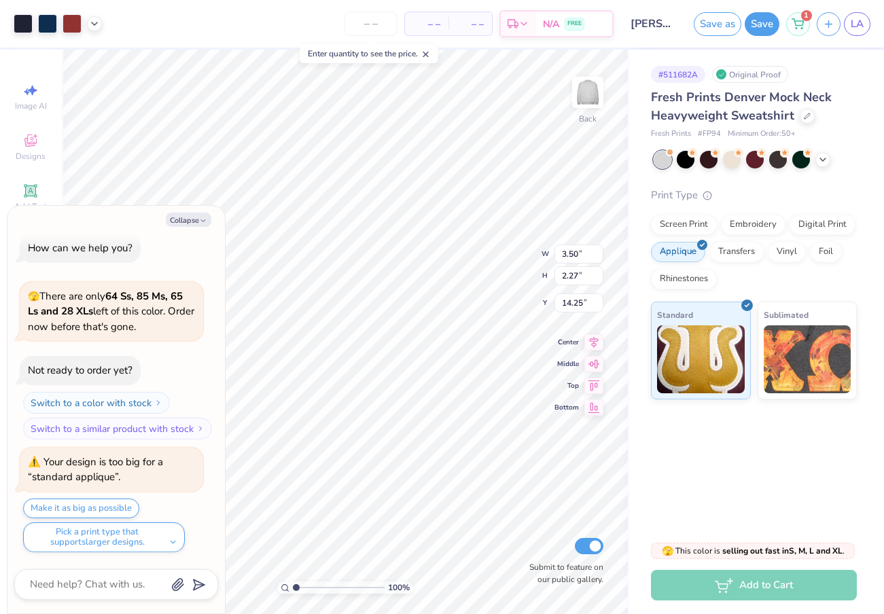
type textarea "x"
type input "3.00"
type textarea "x"
type input "11.93"
type input "7.74"
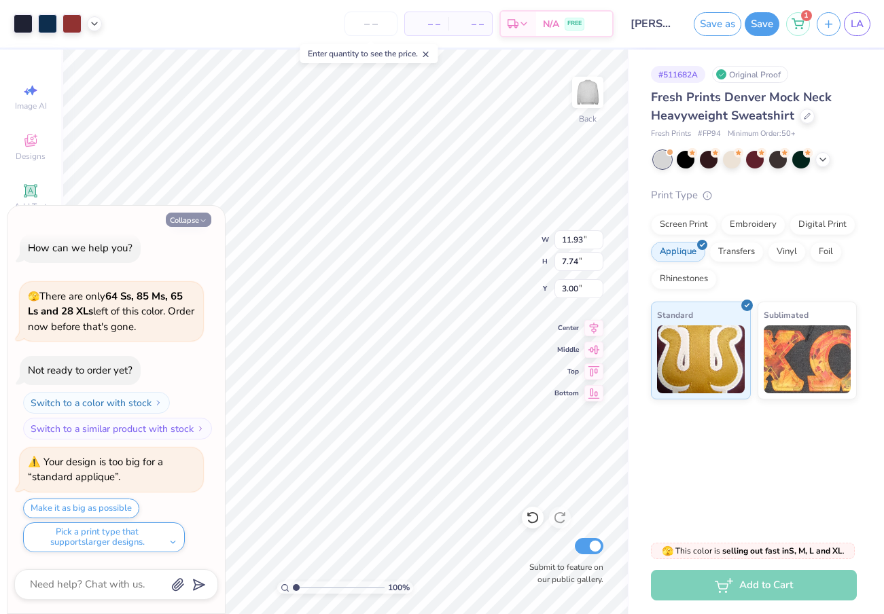
click at [186, 221] on button "Collapse" at bounding box center [189, 220] width 46 height 14
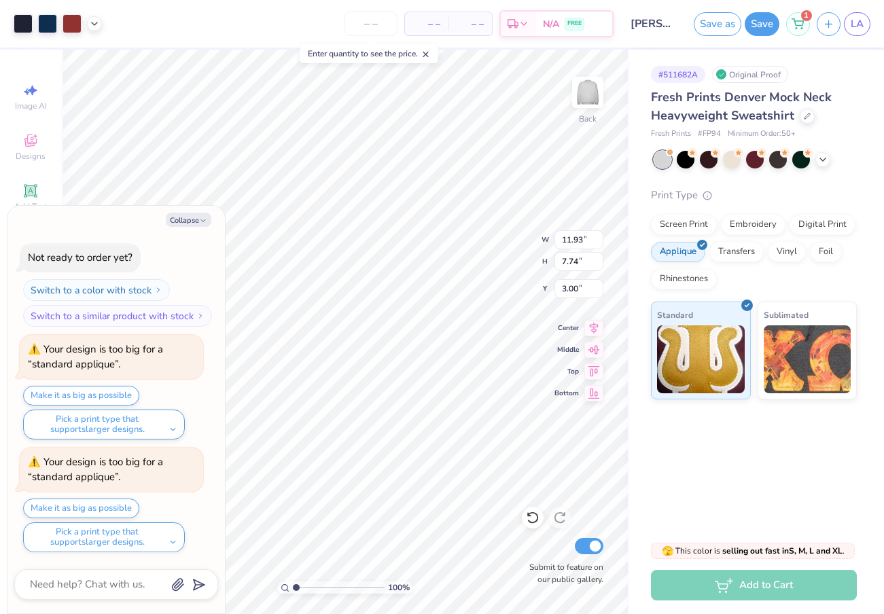
scroll to position [237, 0]
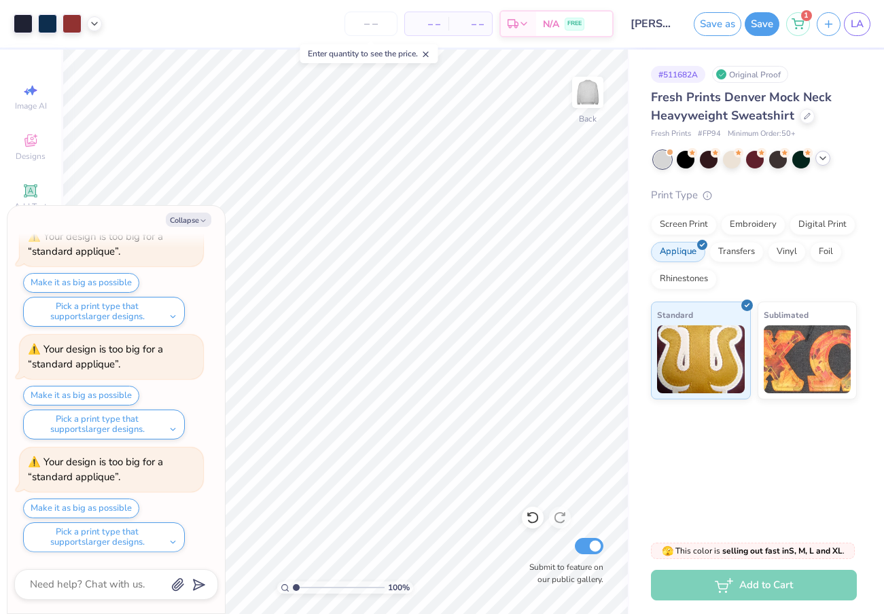
click at [826, 158] on icon at bounding box center [823, 158] width 11 height 11
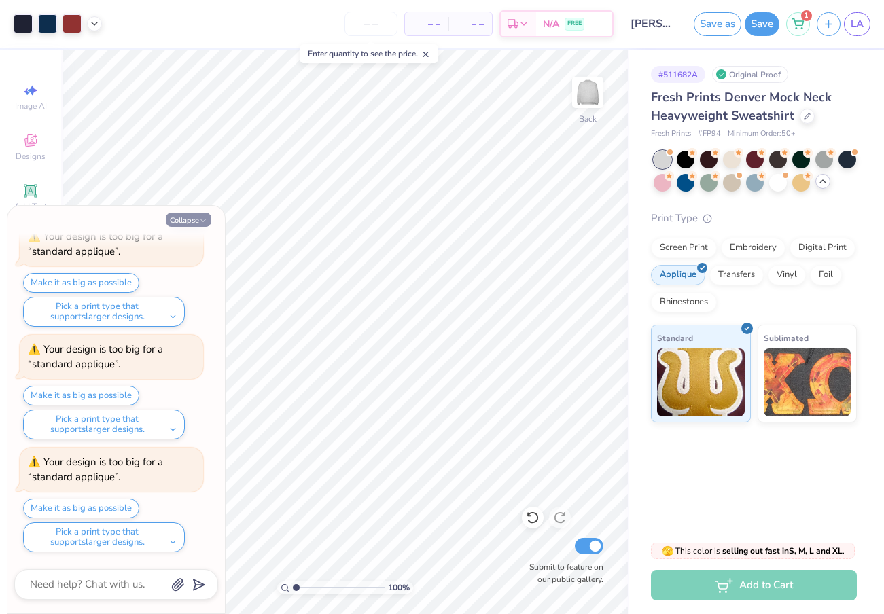
click at [189, 220] on button "Collapse" at bounding box center [189, 220] width 46 height 14
type textarea "x"
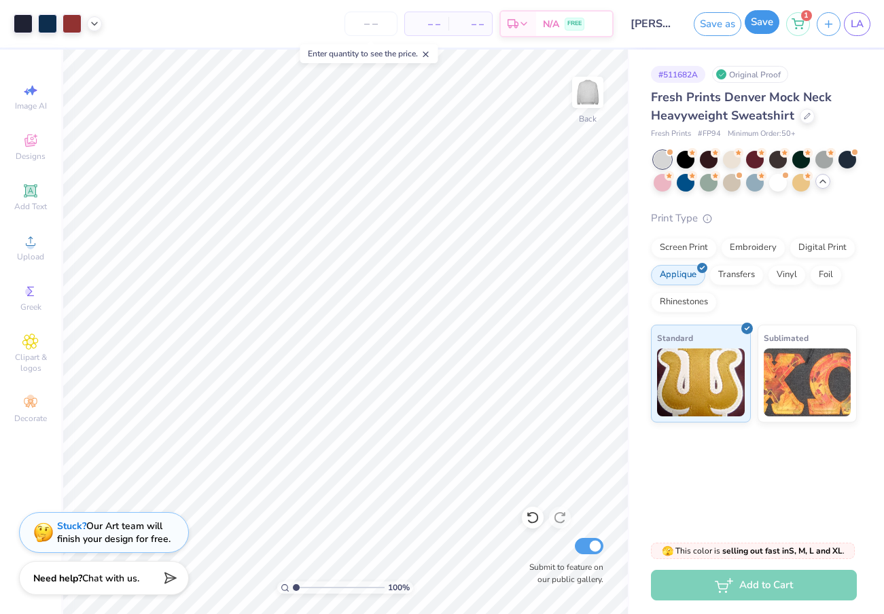
click at [759, 24] on button "Save" at bounding box center [762, 22] width 35 height 24
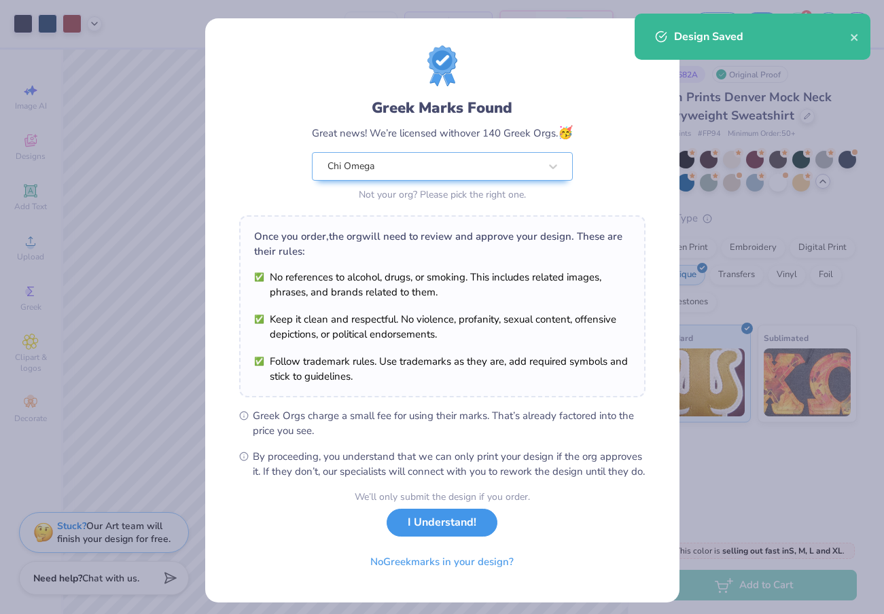
click at [415, 537] on button "I Understand!" at bounding box center [442, 523] width 111 height 28
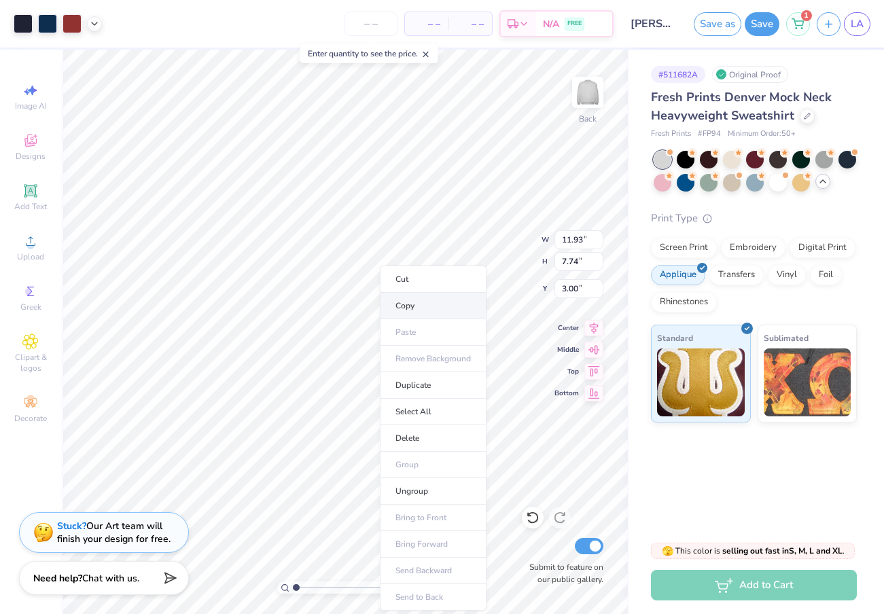
click at [418, 313] on li "Copy" at bounding box center [433, 306] width 107 height 27
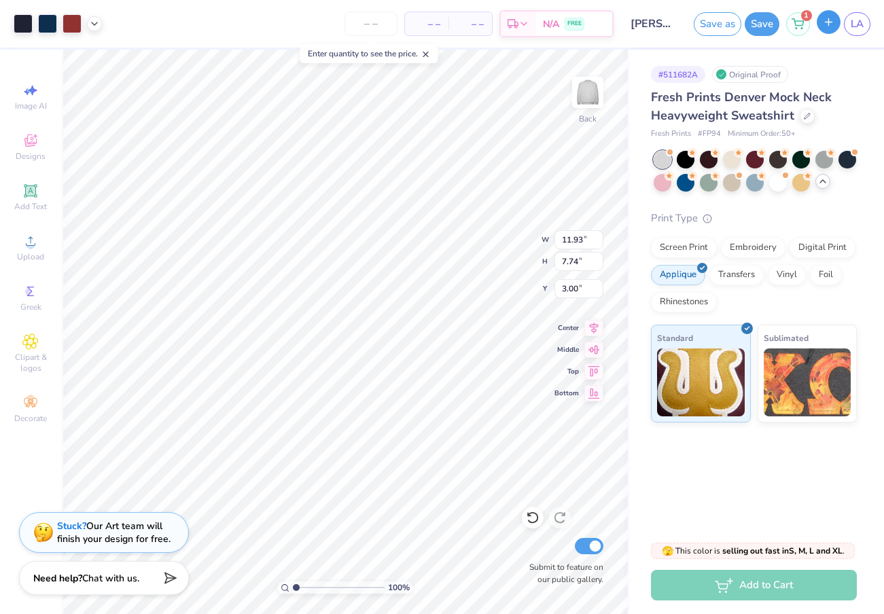
click at [829, 28] on button "button" at bounding box center [829, 22] width 24 height 24
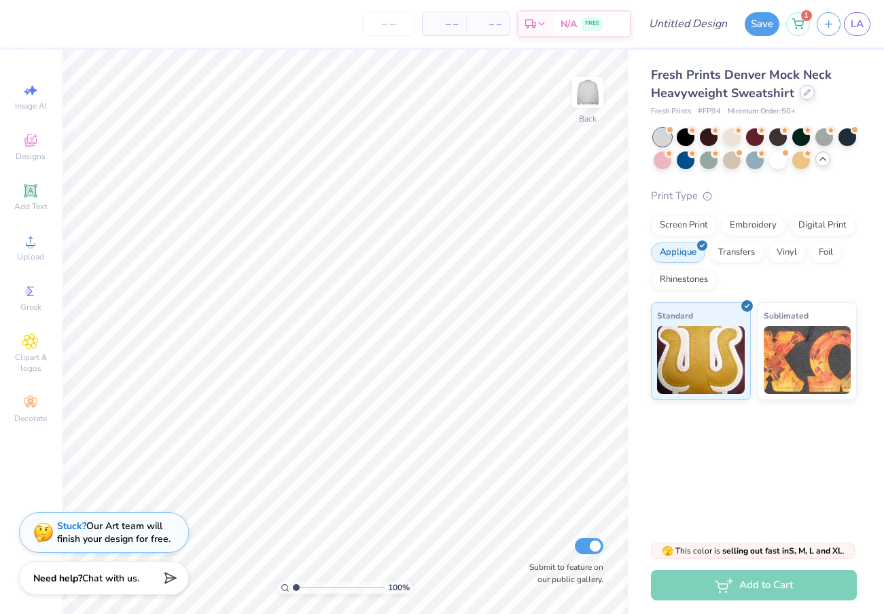
click at [803, 99] on div at bounding box center [807, 92] width 15 height 15
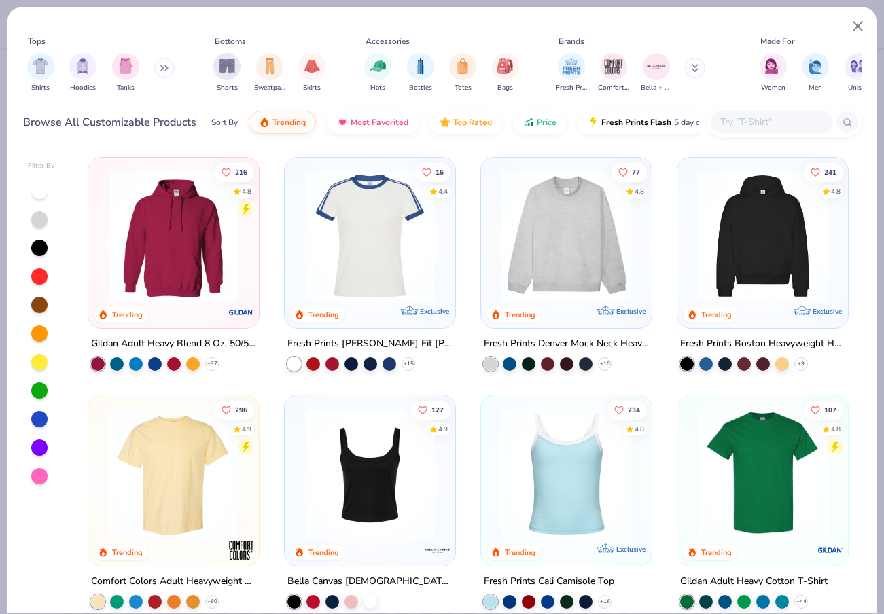
click at [806, 107] on div at bounding box center [785, 121] width 154 height 29
click at [232, 63] on img "filter for Shorts" at bounding box center [228, 65] width 16 height 16
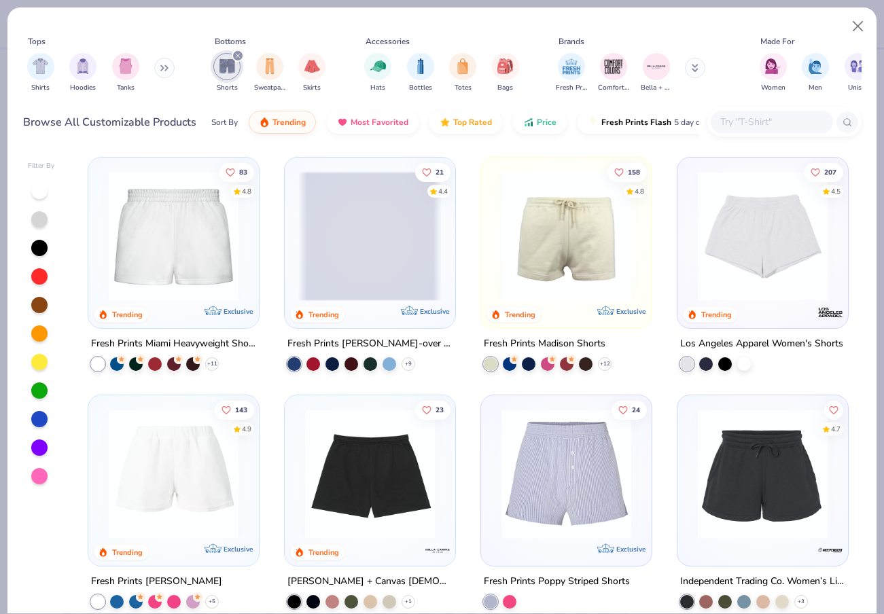
click at [249, 243] on div at bounding box center [173, 232] width 157 height 137
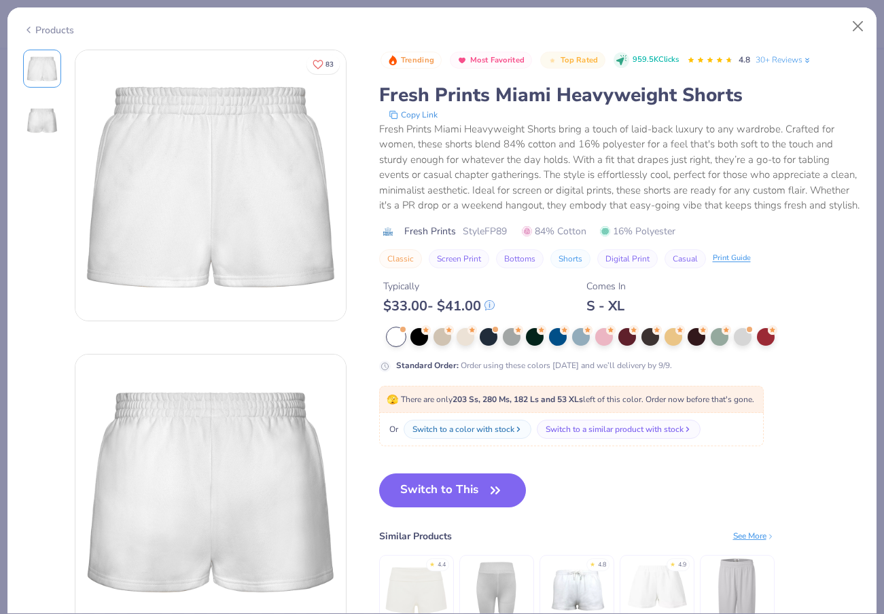
click at [432, 490] on button "Switch to This" at bounding box center [452, 491] width 147 height 34
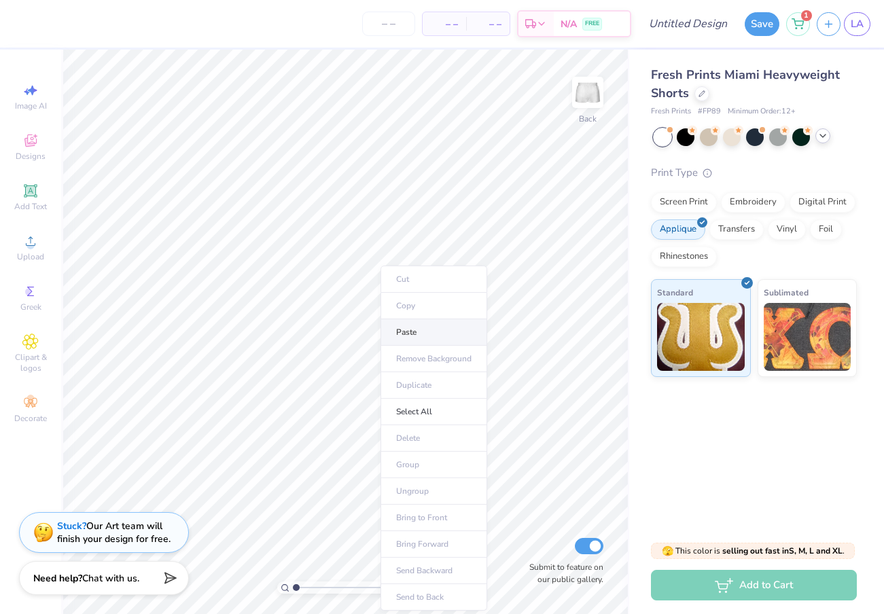
click at [423, 328] on li "Paste" at bounding box center [434, 332] width 107 height 27
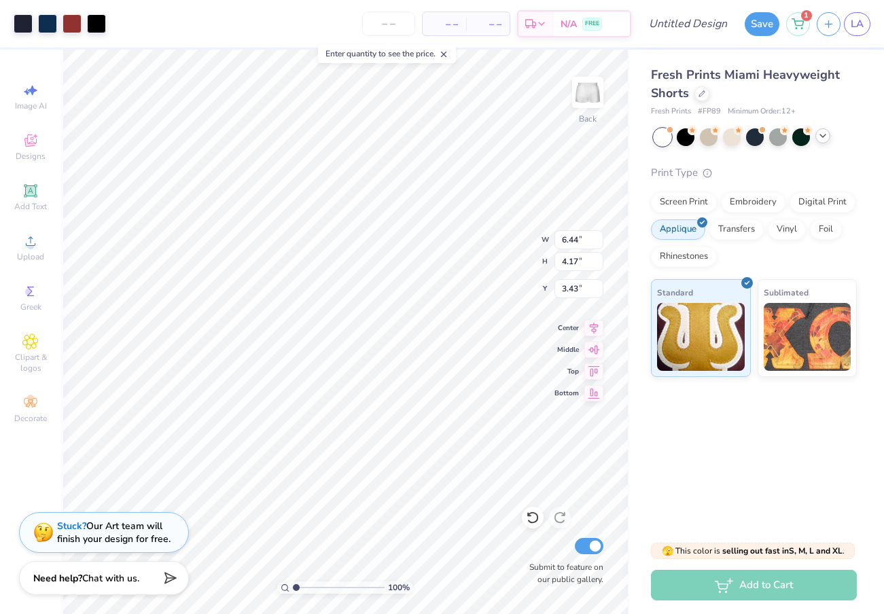
type input "3.14"
type input "2.04"
type input "7.23"
type input "3.73"
type input "2.42"
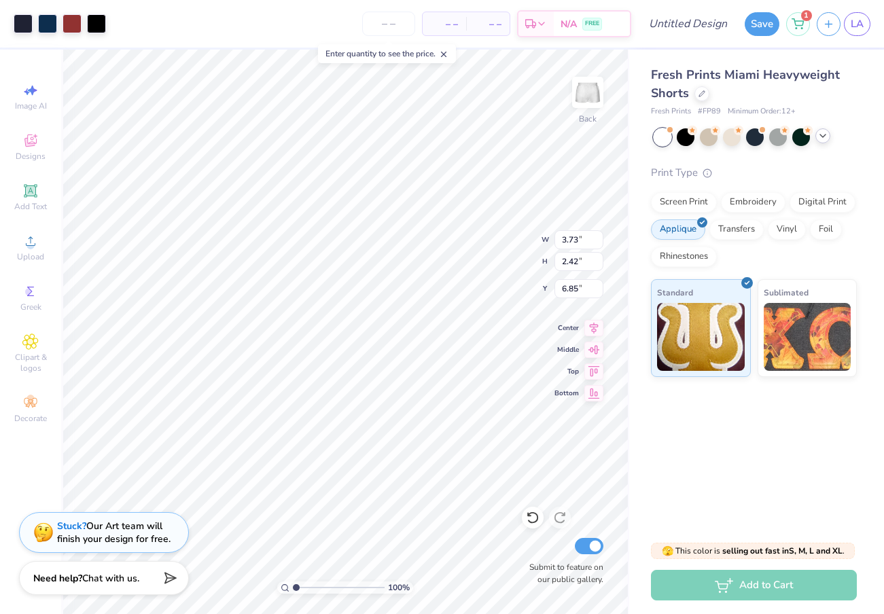
type input "6.86"
click at [828, 136] on div at bounding box center [823, 135] width 15 height 15
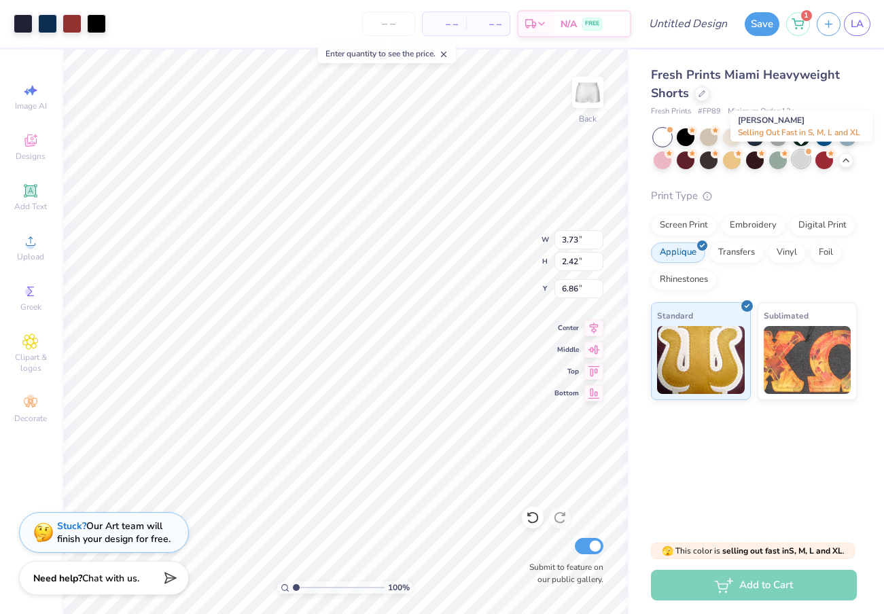
click at [800, 161] on div at bounding box center [801, 159] width 18 height 18
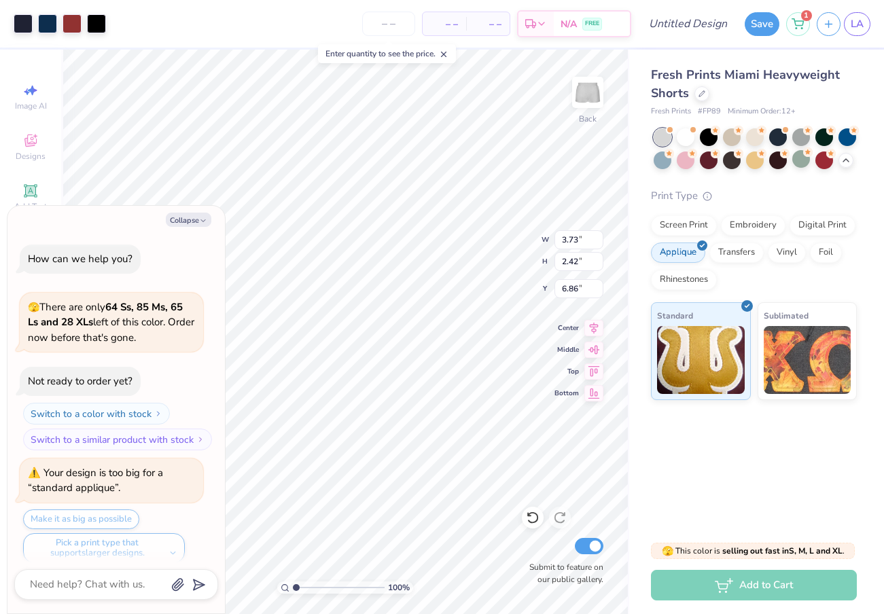
scroll to position [413, 0]
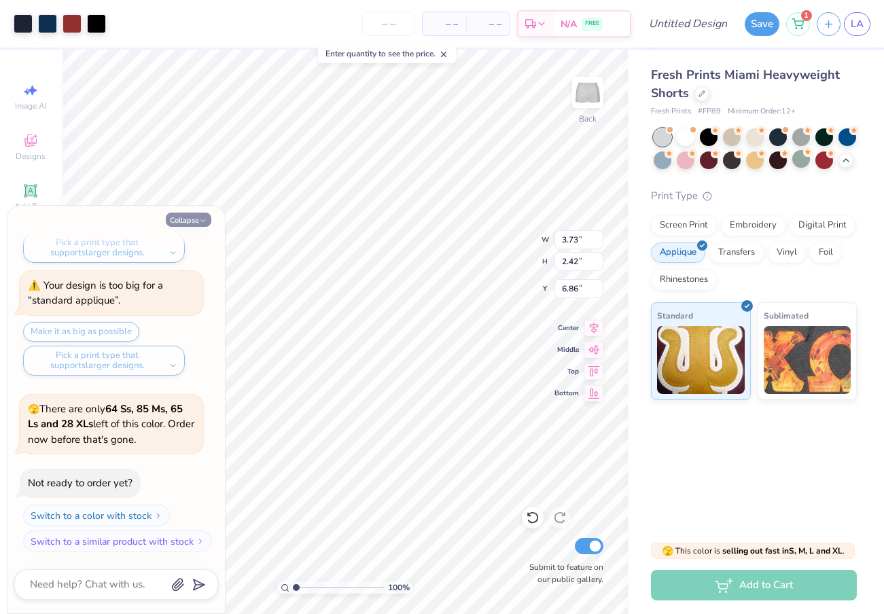
click at [196, 218] on button "Collapse" at bounding box center [189, 220] width 46 height 14
type textarea "x"
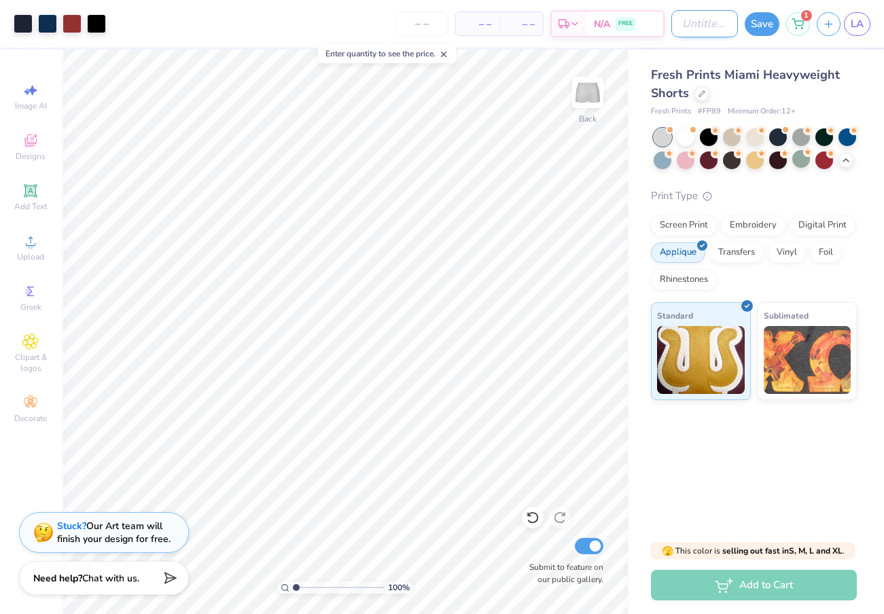
click at [681, 29] on input "Design Title" at bounding box center [704, 23] width 67 height 27
type input "matching shorts"
click at [761, 29] on button "Save" at bounding box center [762, 22] width 35 height 24
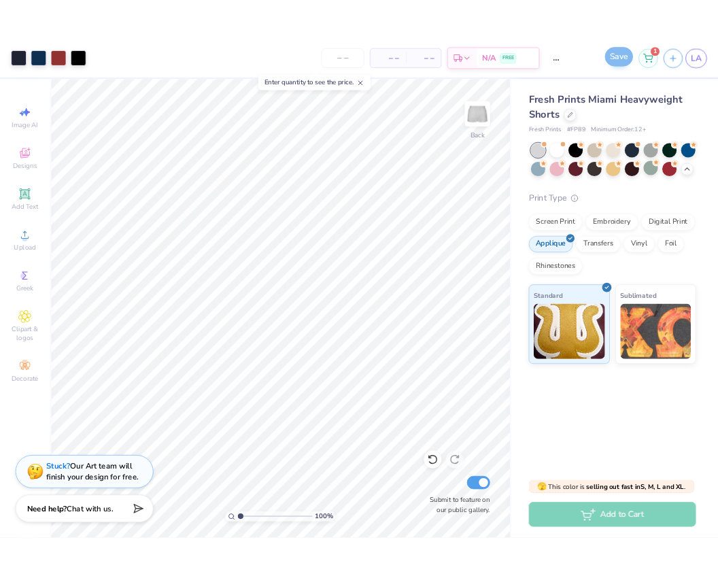
scroll to position [0, 0]
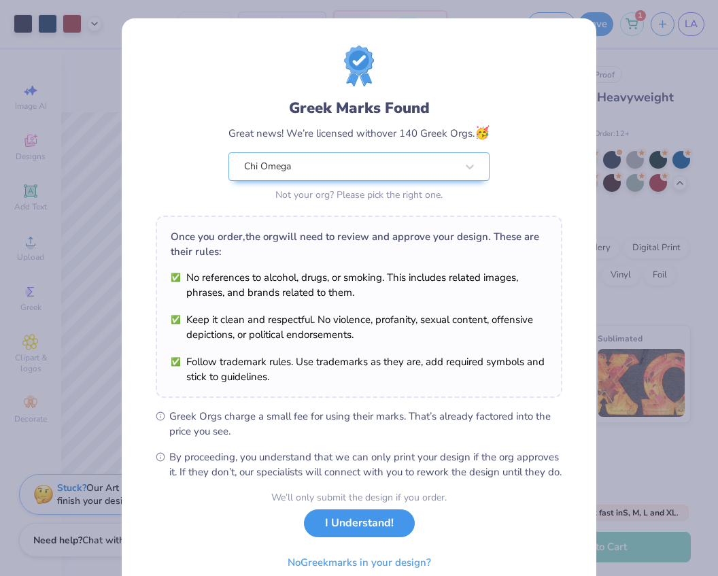
click at [369, 537] on button "I Understand!" at bounding box center [359, 523] width 111 height 28
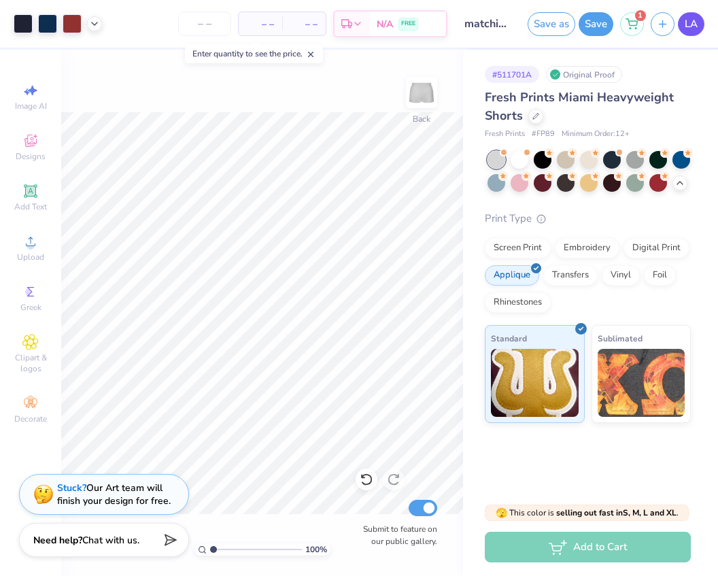
click at [679, 29] on link "LA" at bounding box center [691, 24] width 27 height 24
